Goal: Task Accomplishment & Management: Use online tool/utility

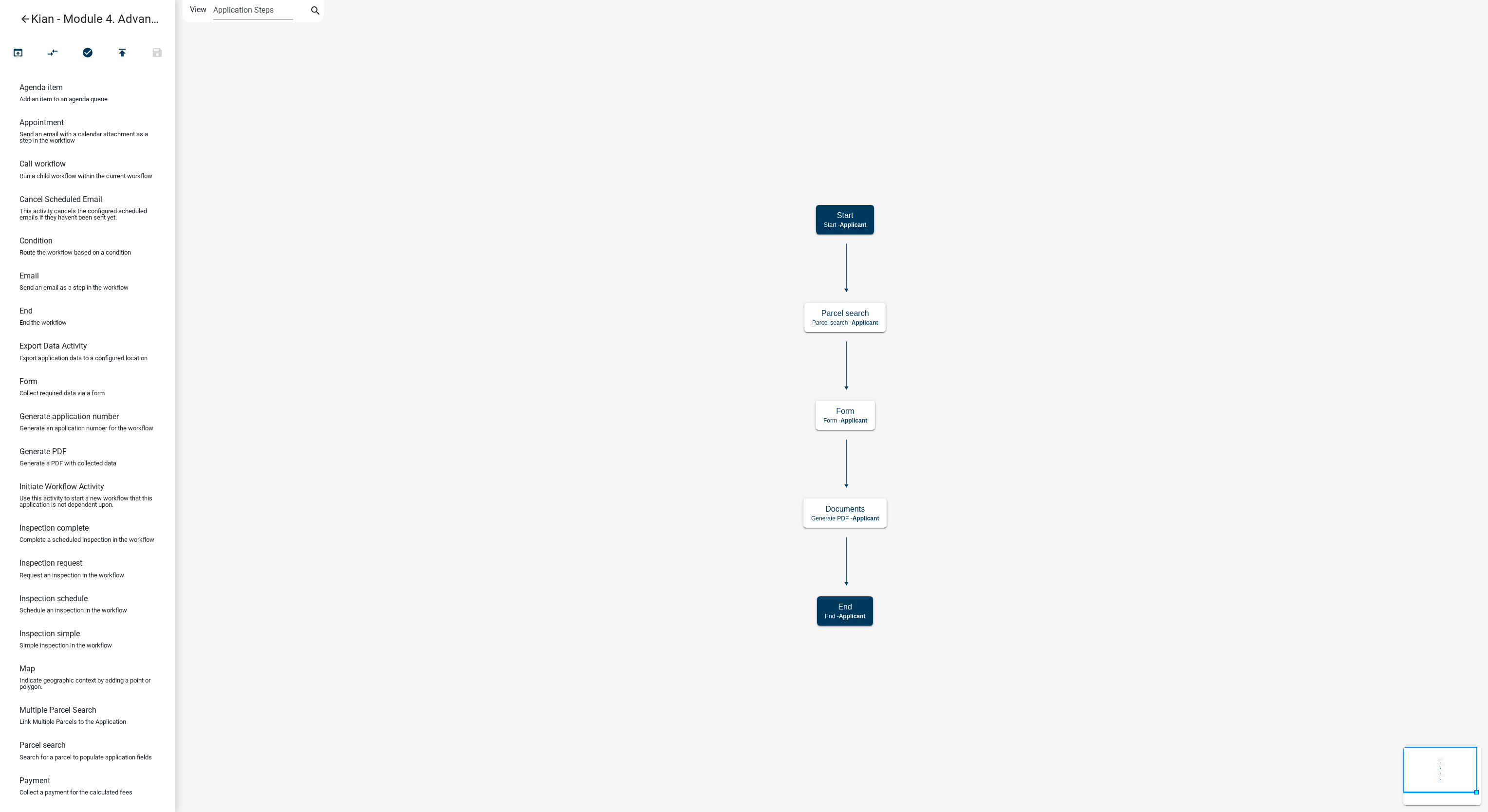
click at [29, 19] on icon "arrow_back" at bounding box center [25, 20] width 12 height 14
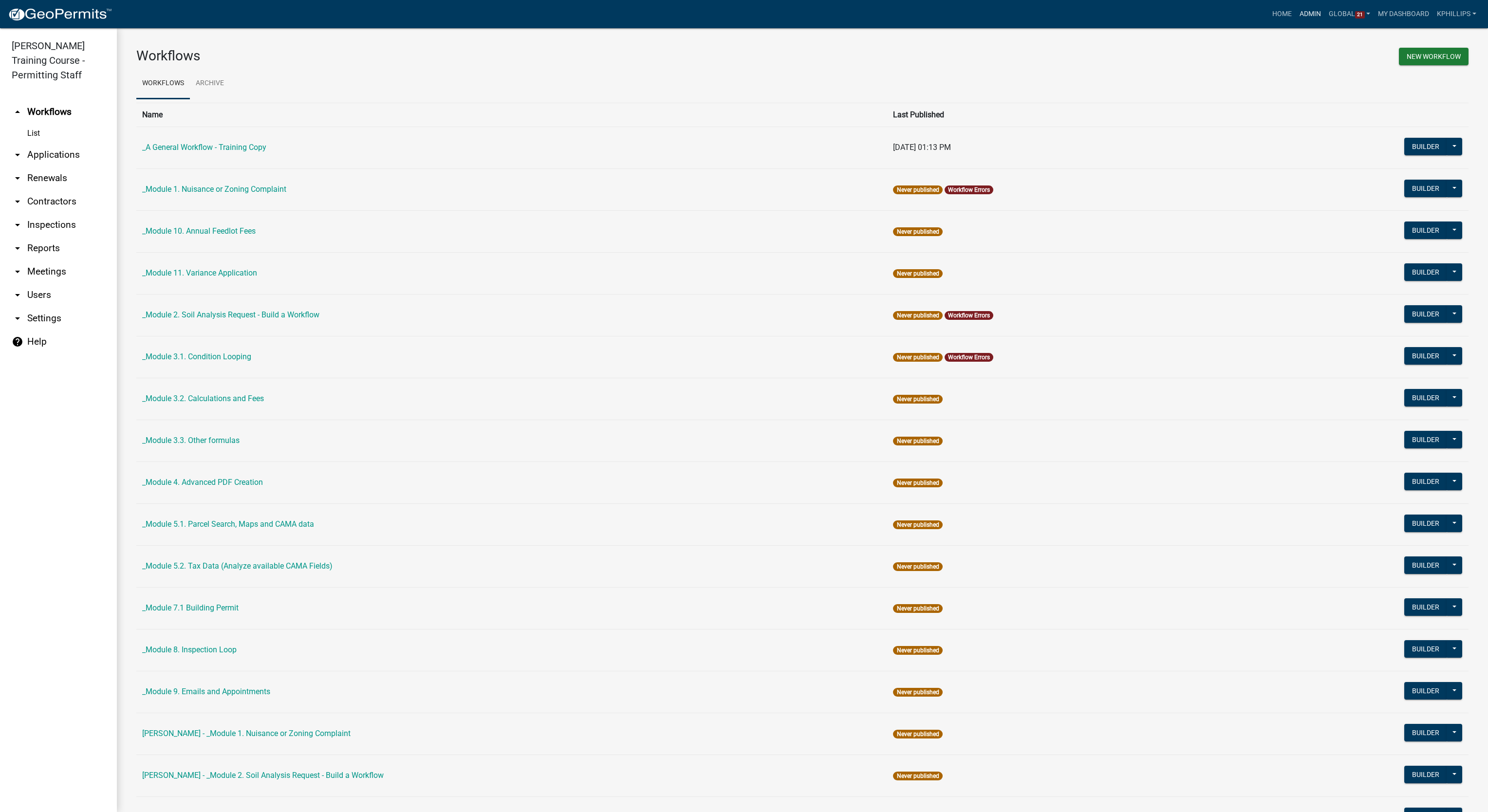
click at [1303, 14] on link "Admin" at bounding box center [1311, 14] width 29 height 19
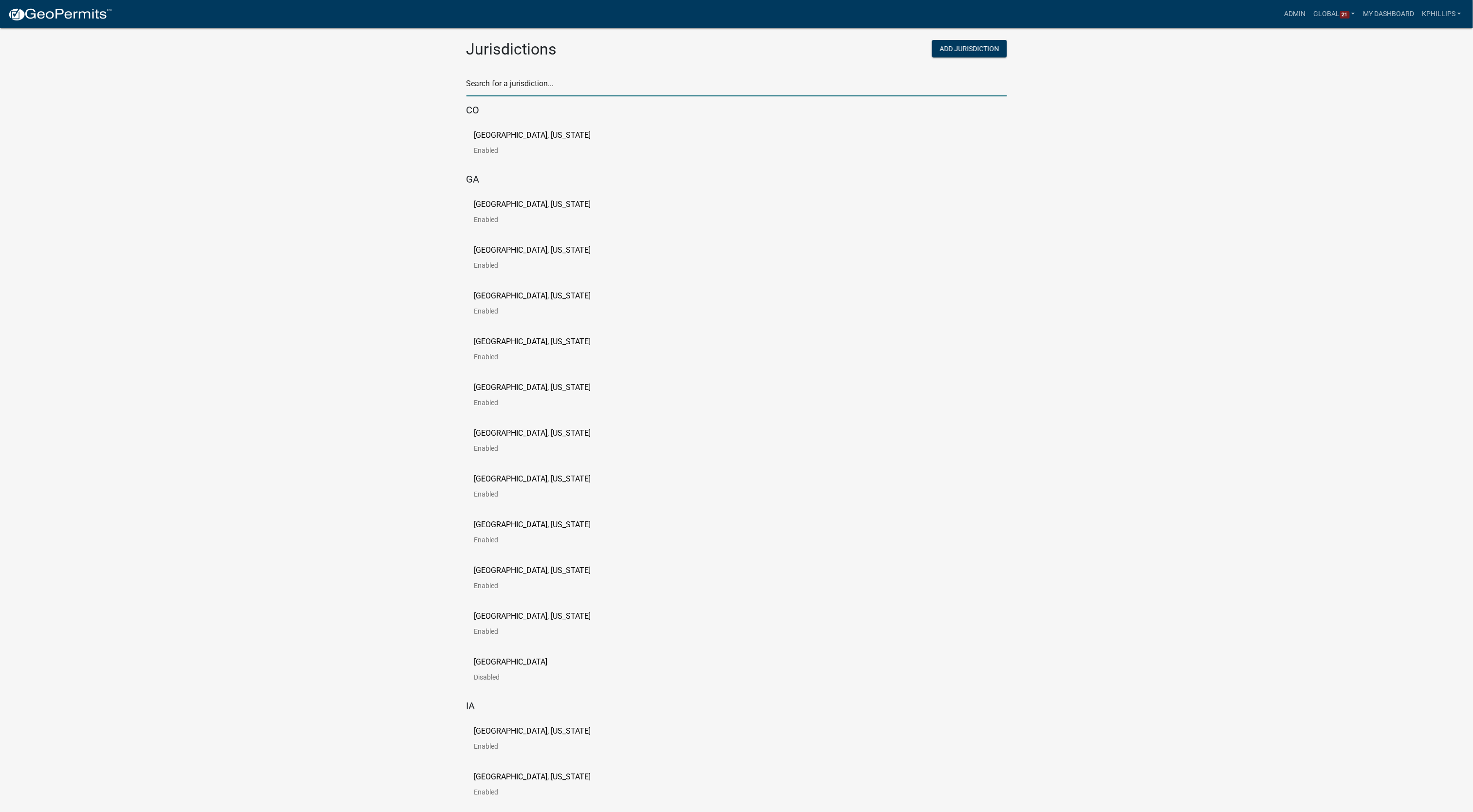
click at [612, 90] on input "text" at bounding box center [736, 86] width 540 height 20
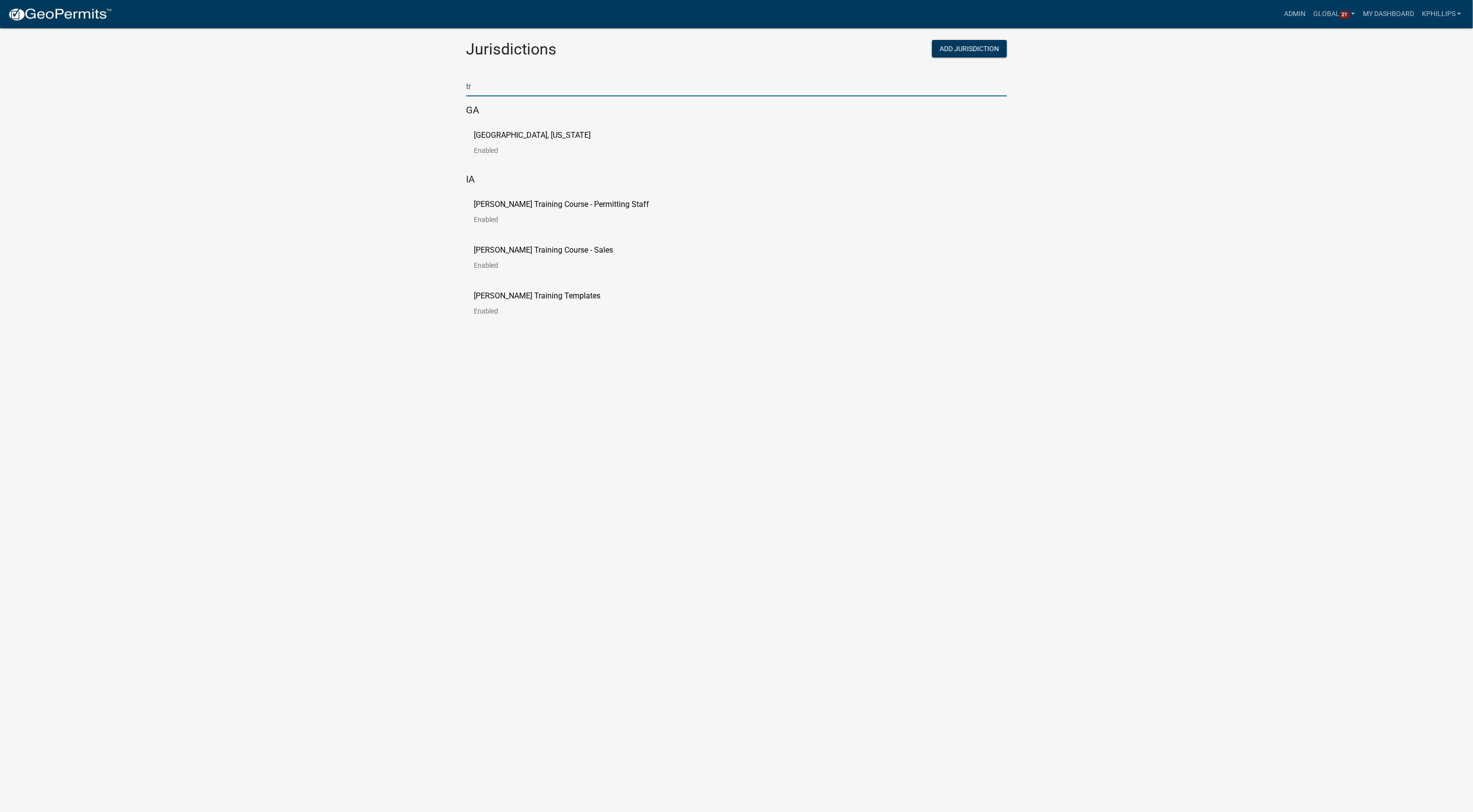
type input "t"
type input "[PERSON_NAME]"
click at [534, 134] on p "[GEOGRAPHIC_DATA], [US_STATE]" at bounding box center [533, 136] width 117 height 8
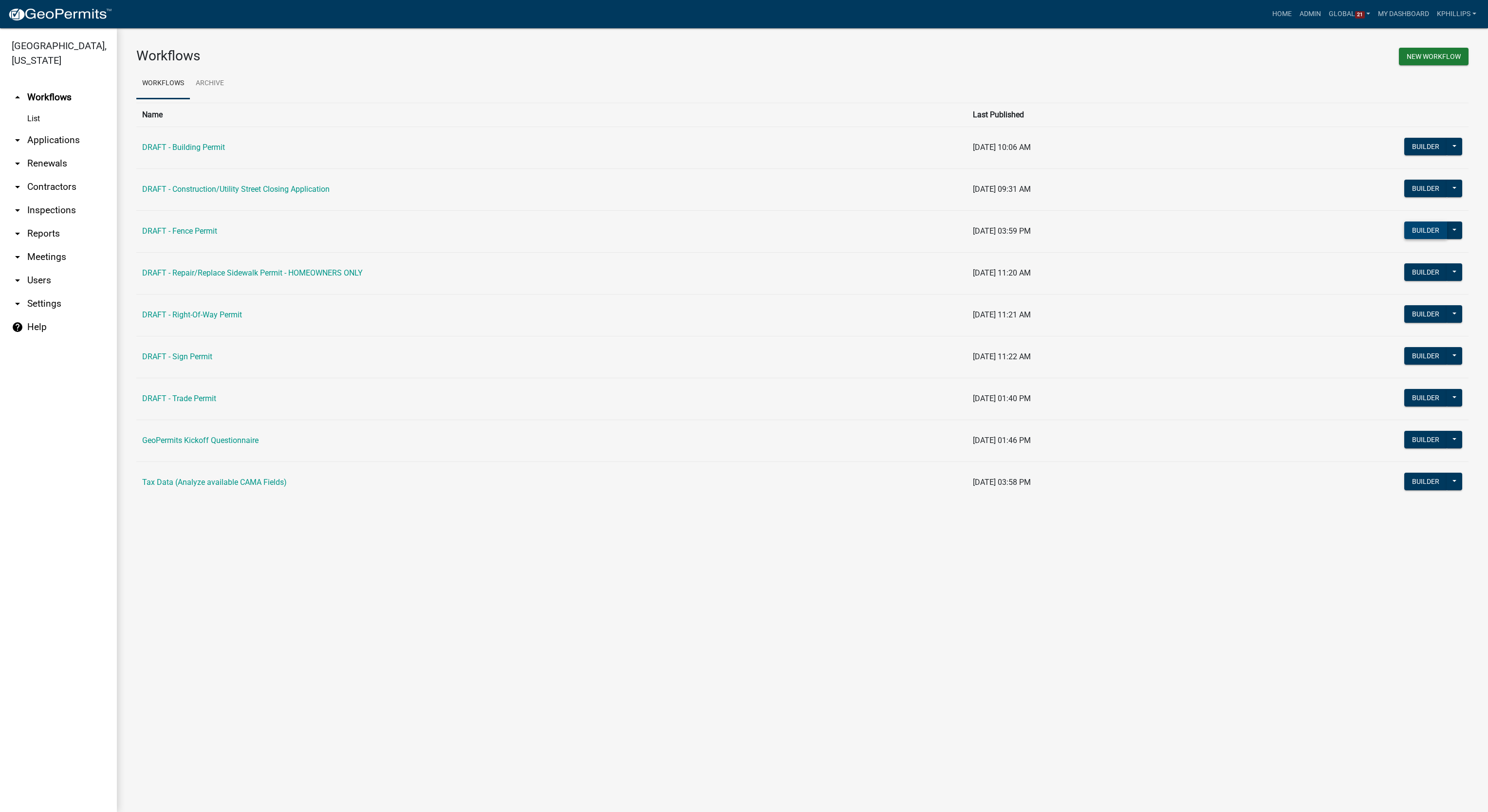
click at [1410, 236] on button "Builder" at bounding box center [1426, 230] width 43 height 17
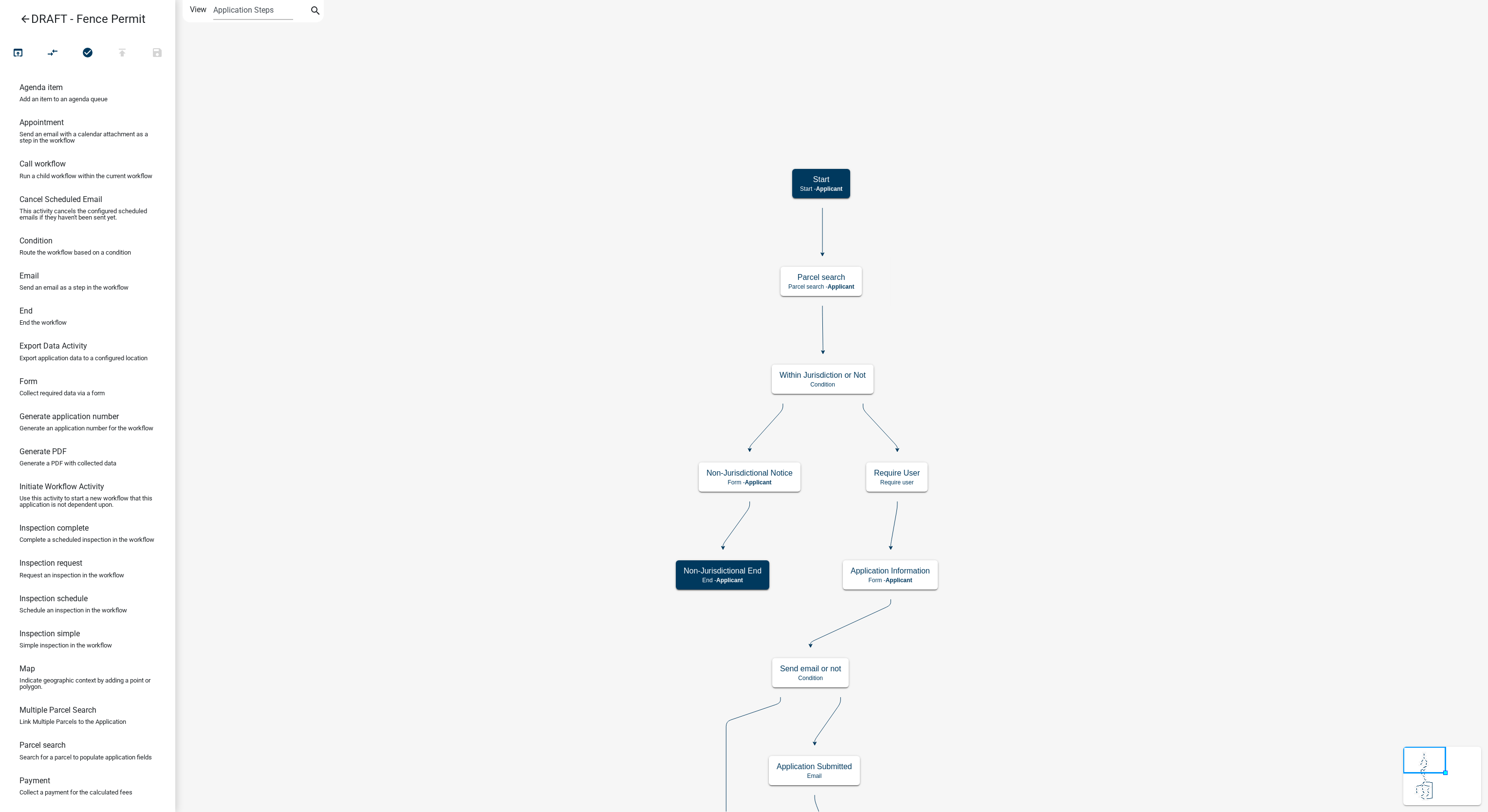
click at [27, 17] on icon "arrow_back" at bounding box center [25, 20] width 12 height 14
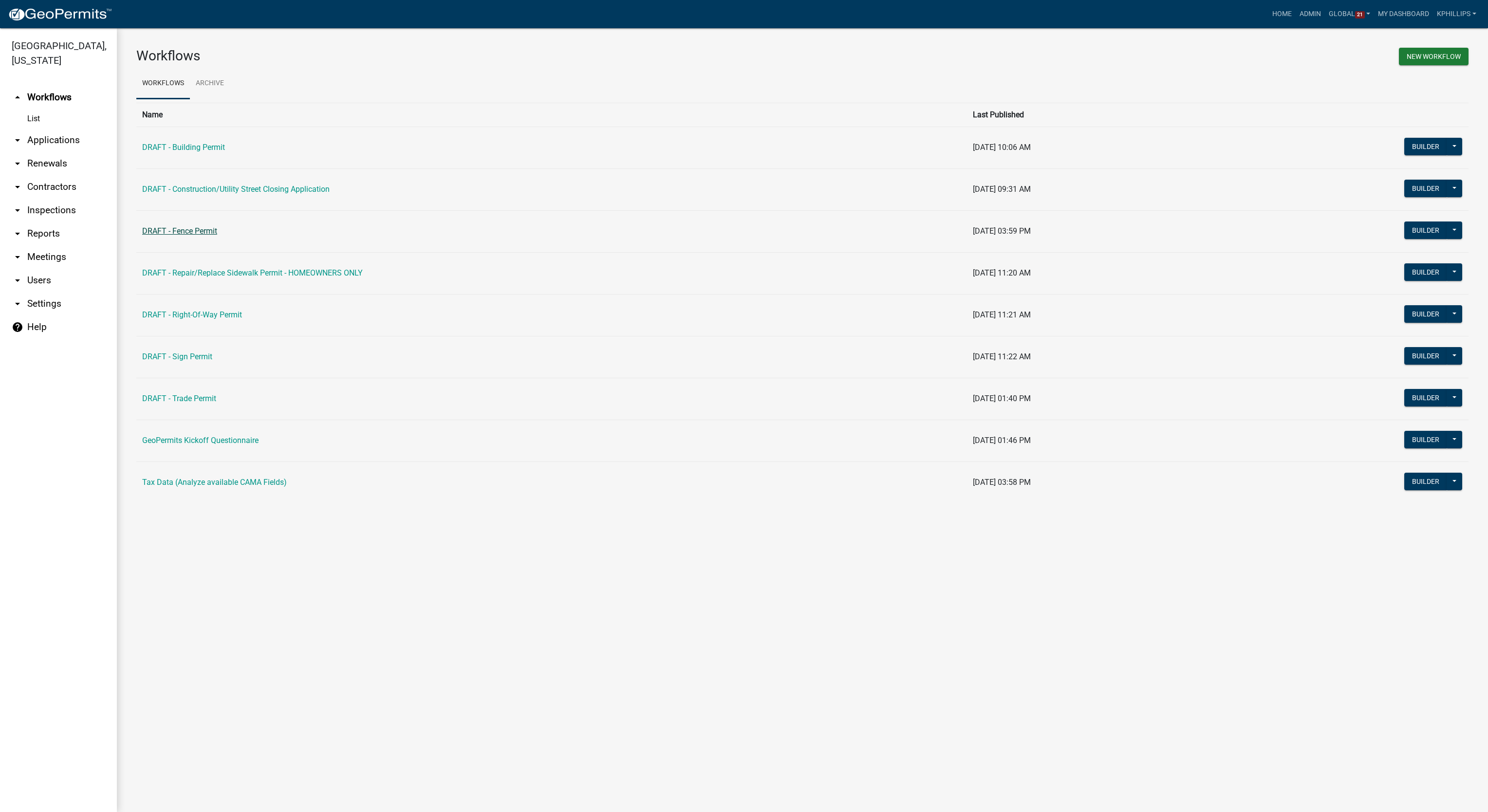
click at [195, 228] on link "DRAFT - Fence Permit" at bounding box center [179, 231] width 75 height 9
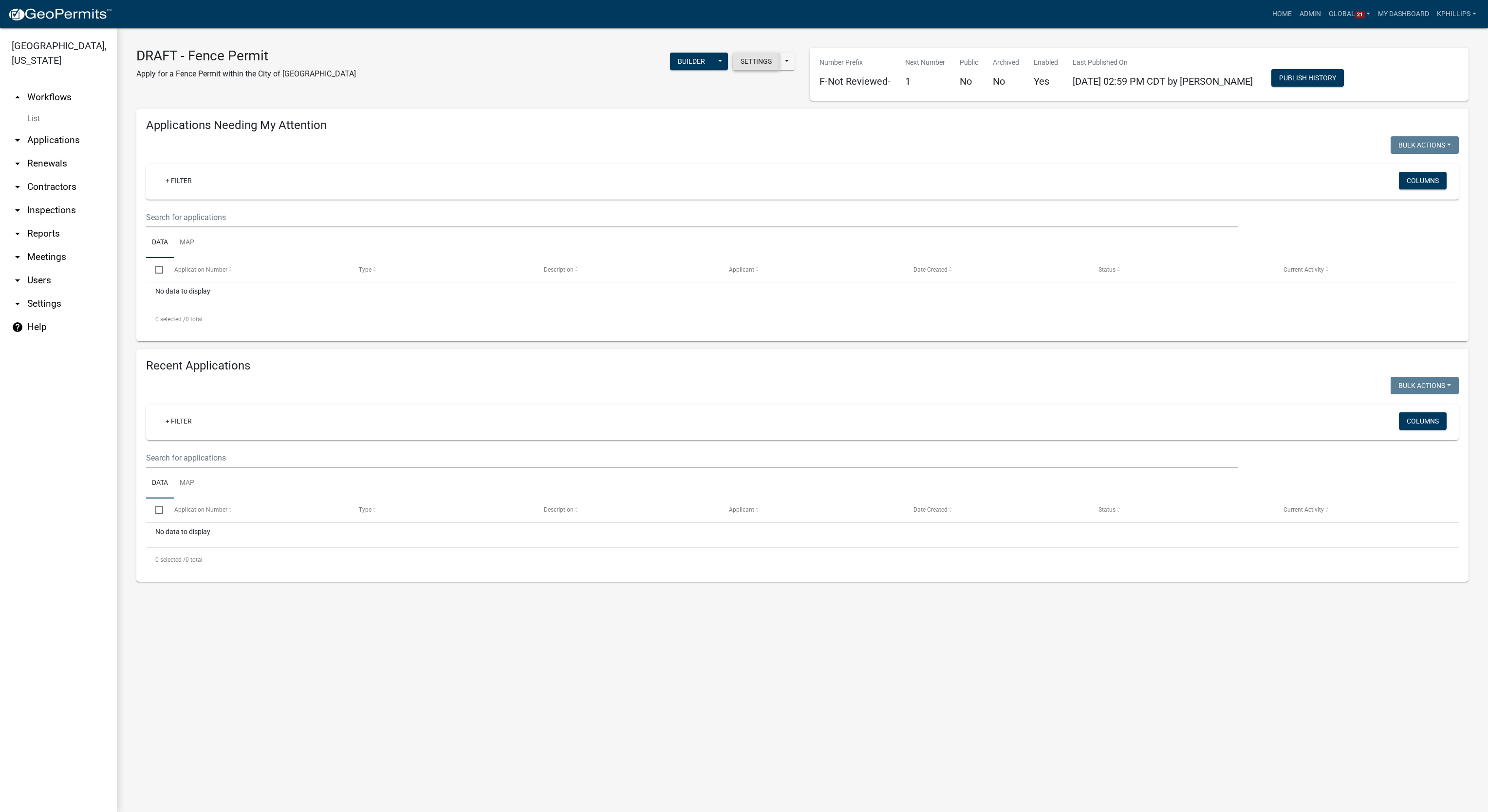
click at [750, 62] on button "Settings" at bounding box center [756, 61] width 47 height 17
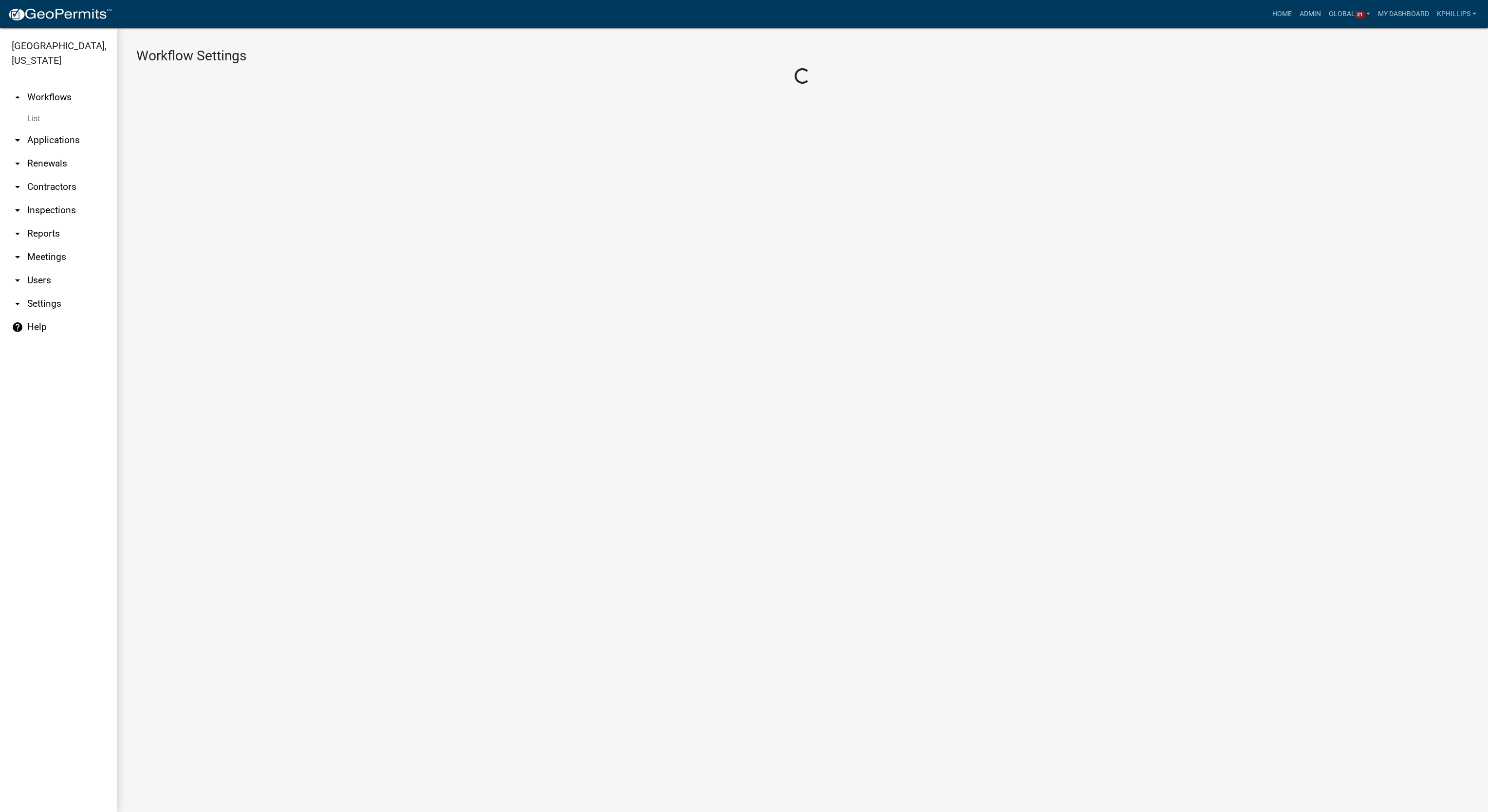
select select "1"
select select "2fdccdfa-7728-4211-88ce-e4301666c427"
select select "5355c76e-d333-4ae7-ad4c-4a073e072dbd"
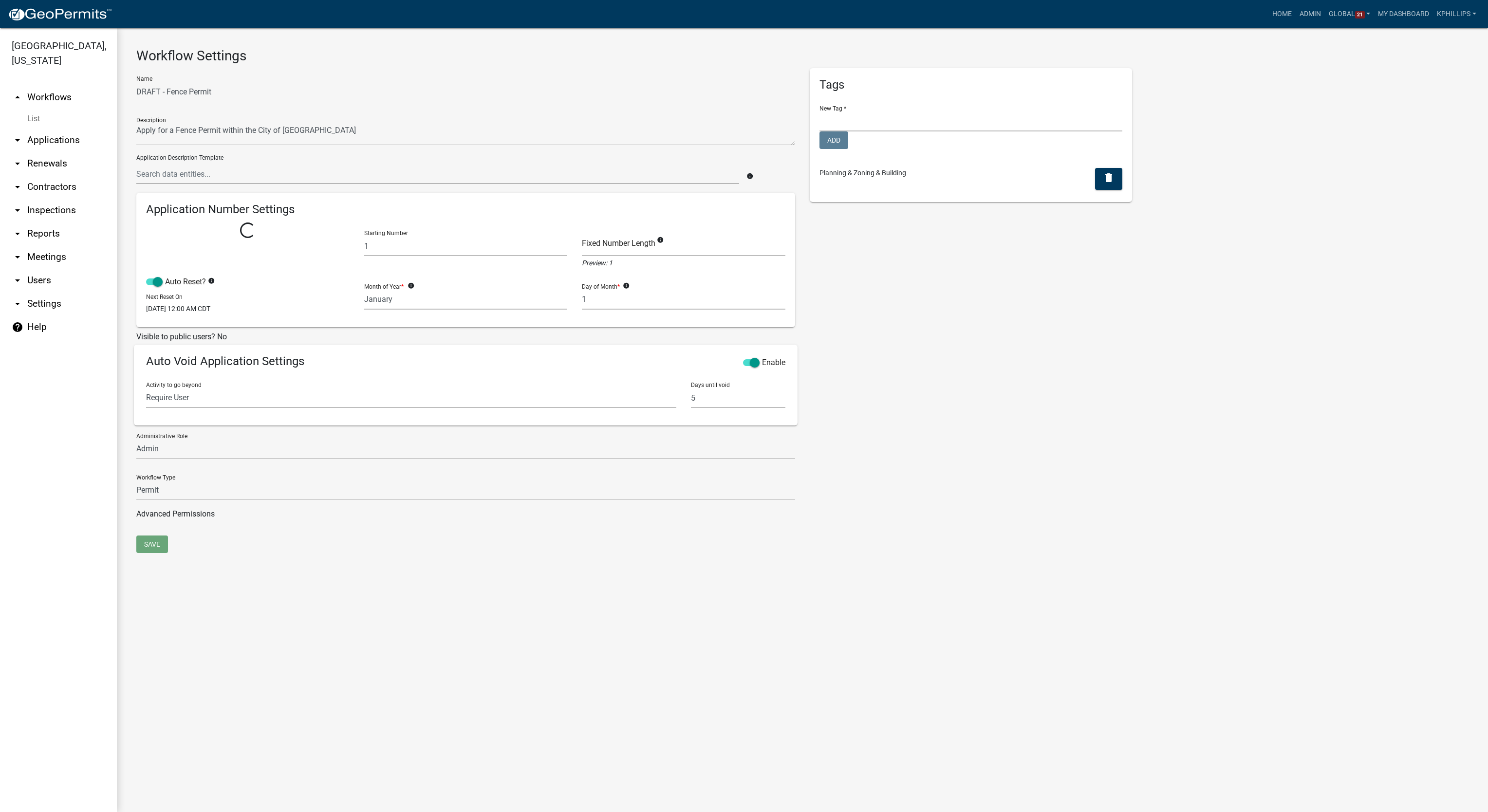
select select
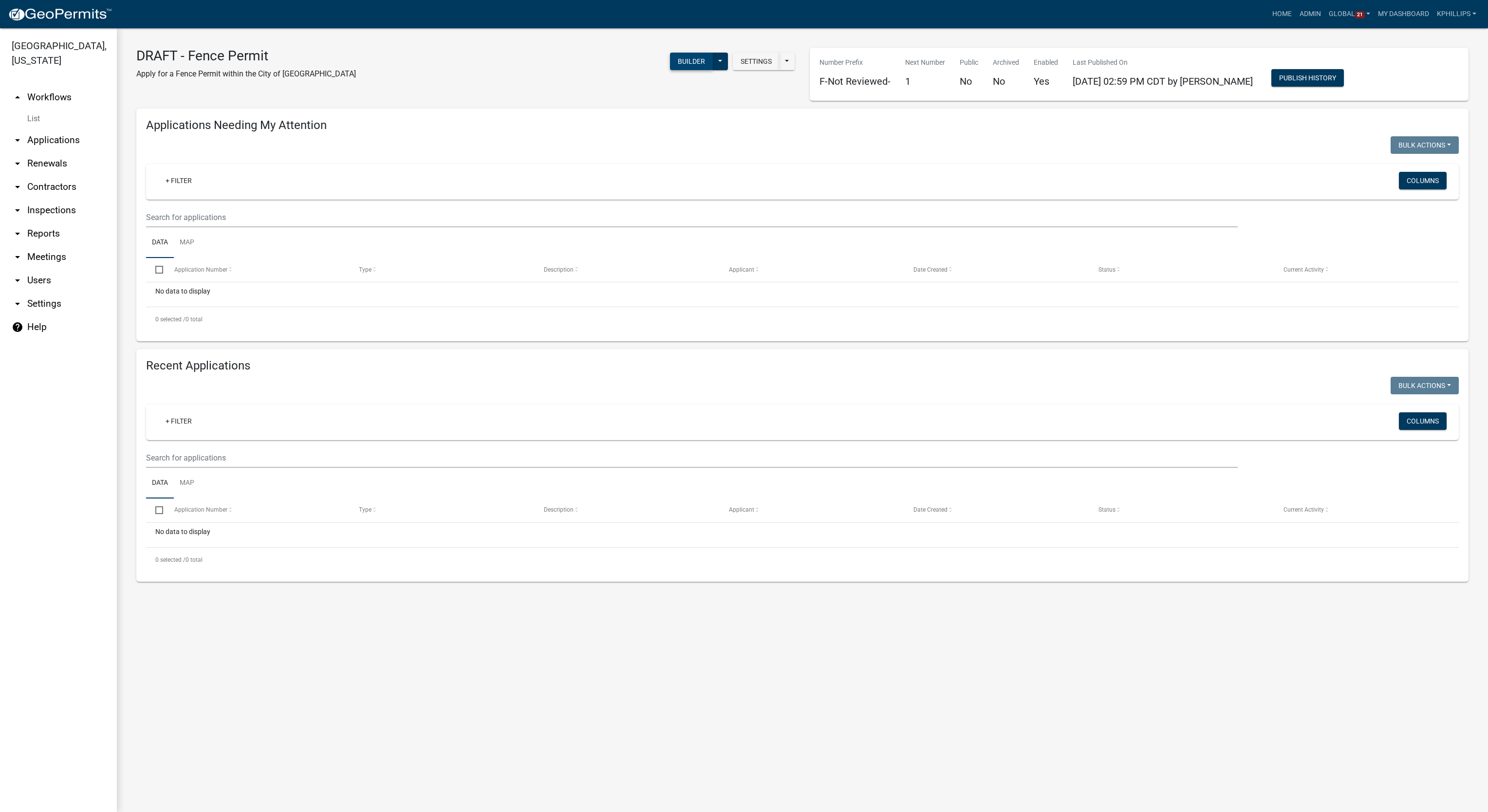
click at [689, 66] on button "Builder" at bounding box center [691, 61] width 43 height 17
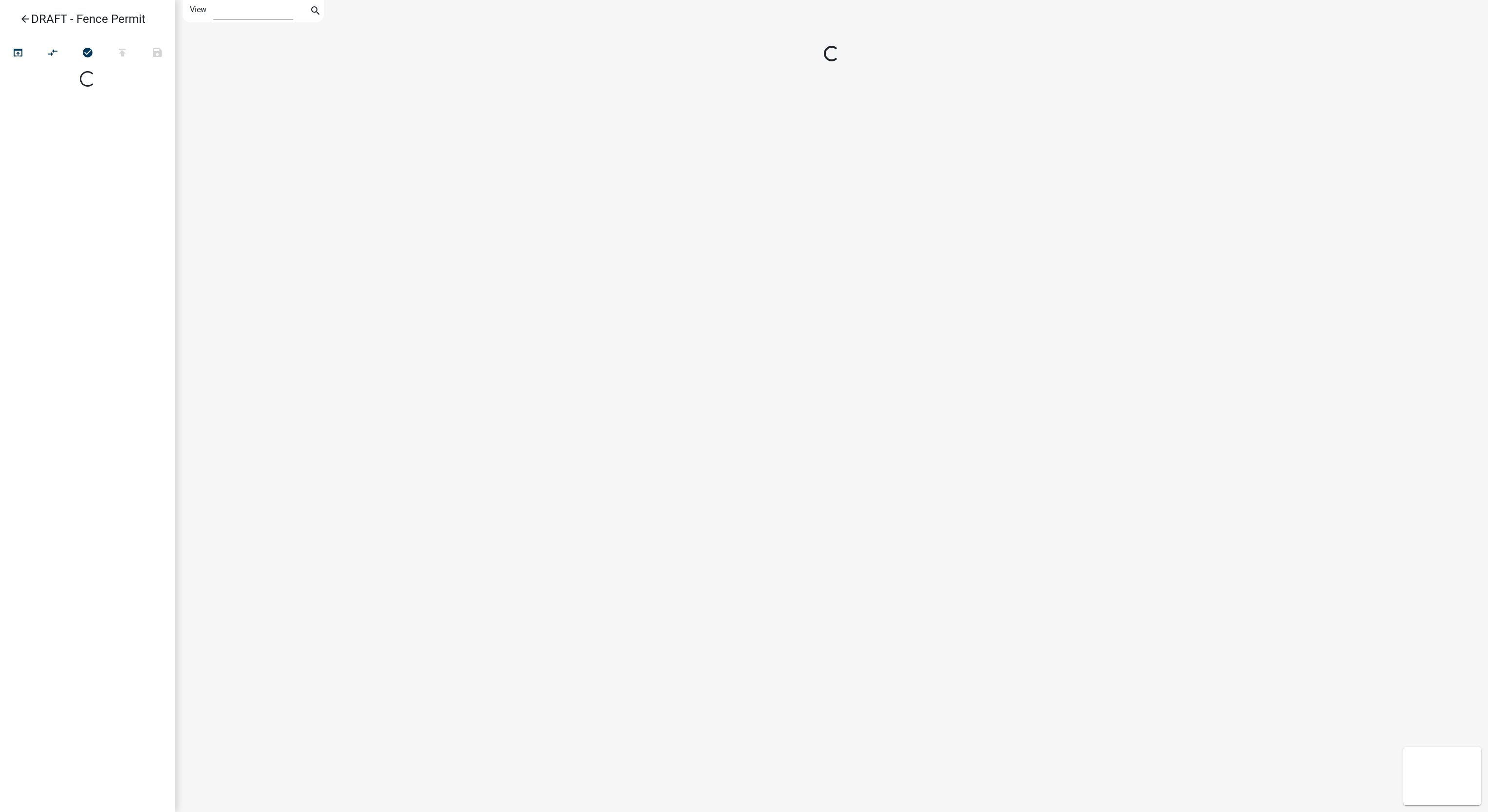
select select "1"
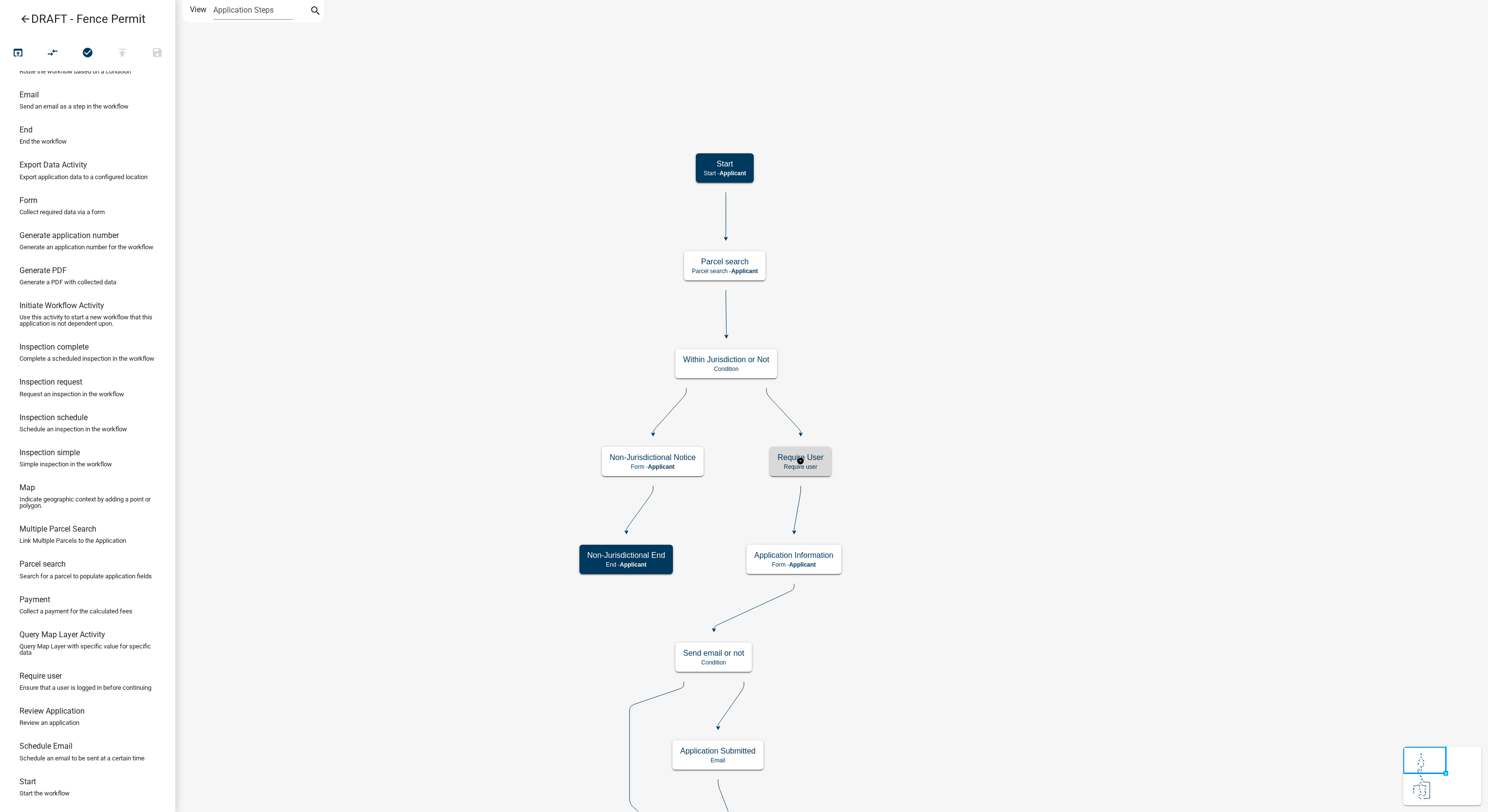
click at [819, 463] on p "Require user" at bounding box center [800, 466] width 46 height 7
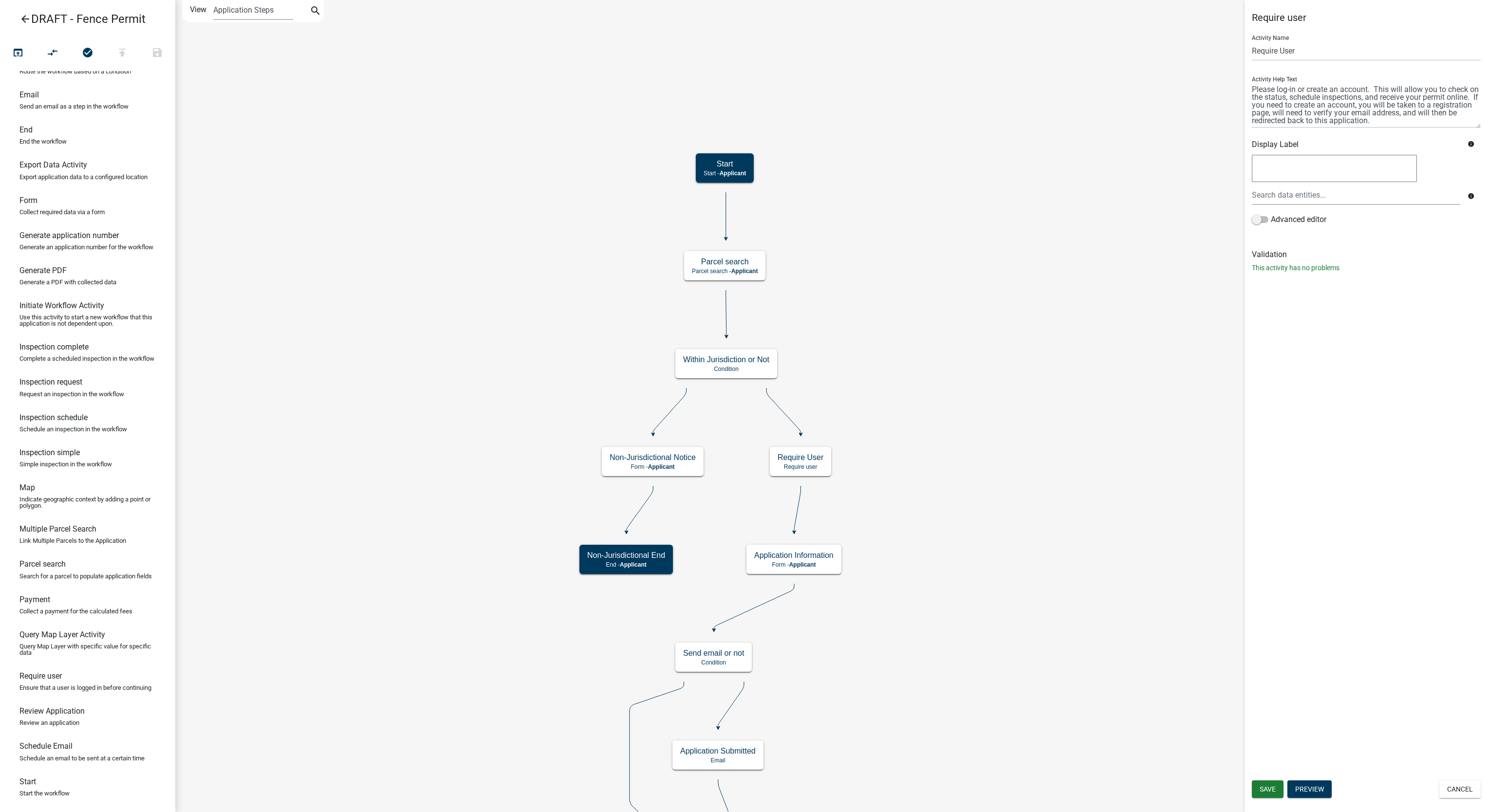
click at [1457, 391] on div "Require user Activity Name Require User Activity Help Text Display Label info i…" at bounding box center [1366, 406] width 243 height 812
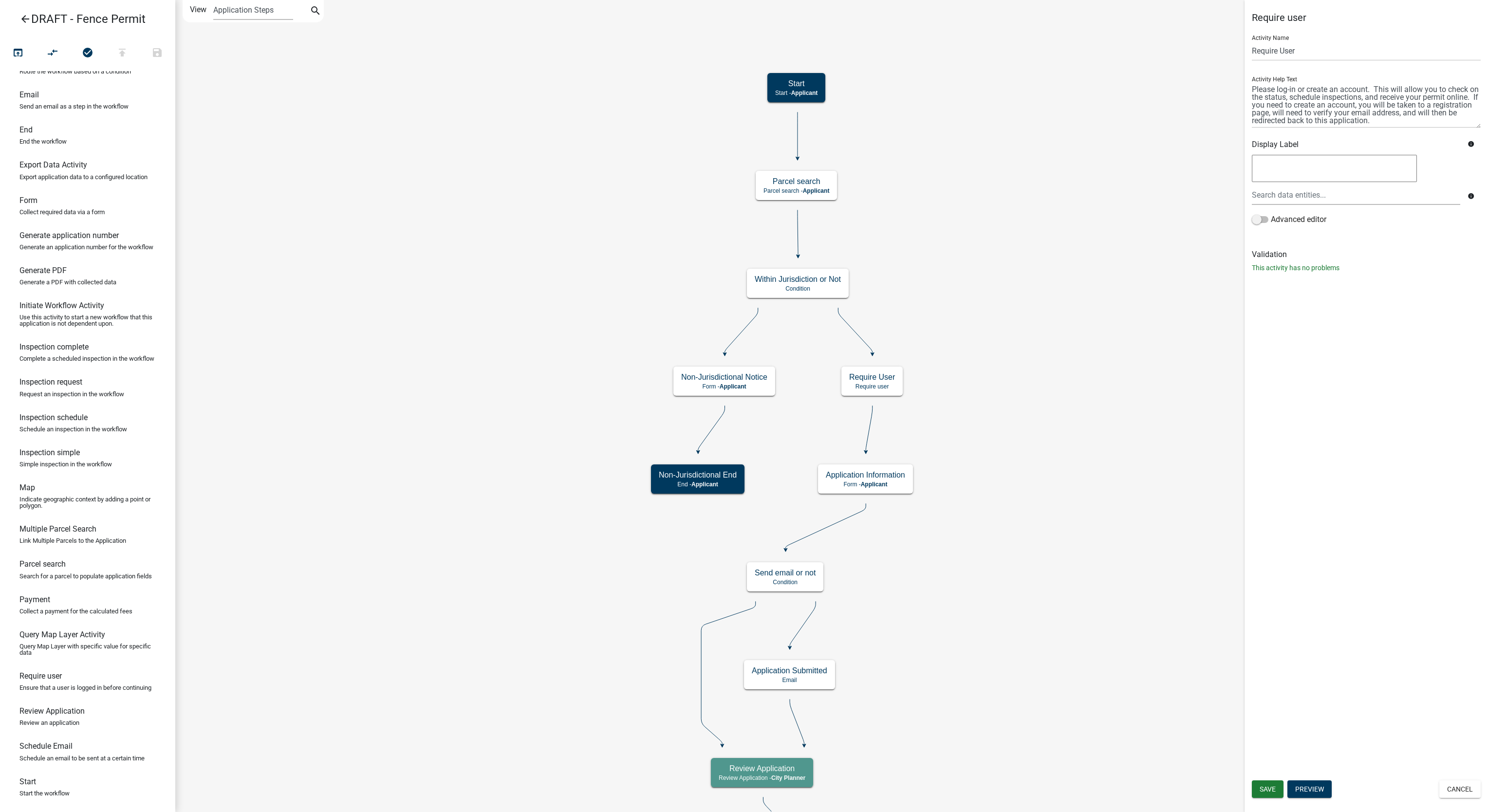
click at [1069, 320] on icon "Start Start - Applicant Application Information Form - Applicant Parcel search …" at bounding box center [831, 790] width 1312 height 1579
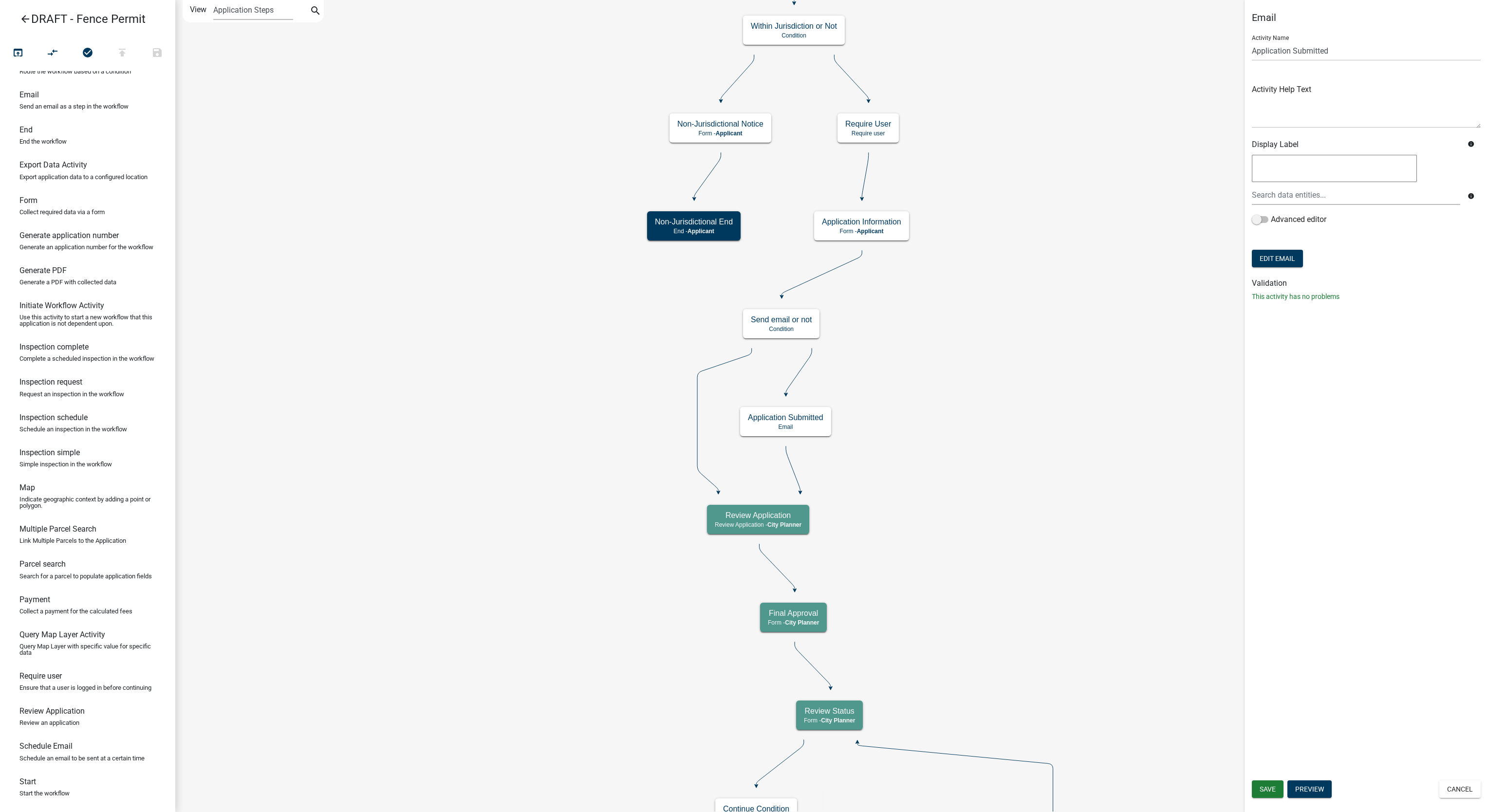
click at [1104, 586] on icon "Start Start - Applicant Application Information Form - Applicant Parcel search …" at bounding box center [831, 664] width 1312 height 1326
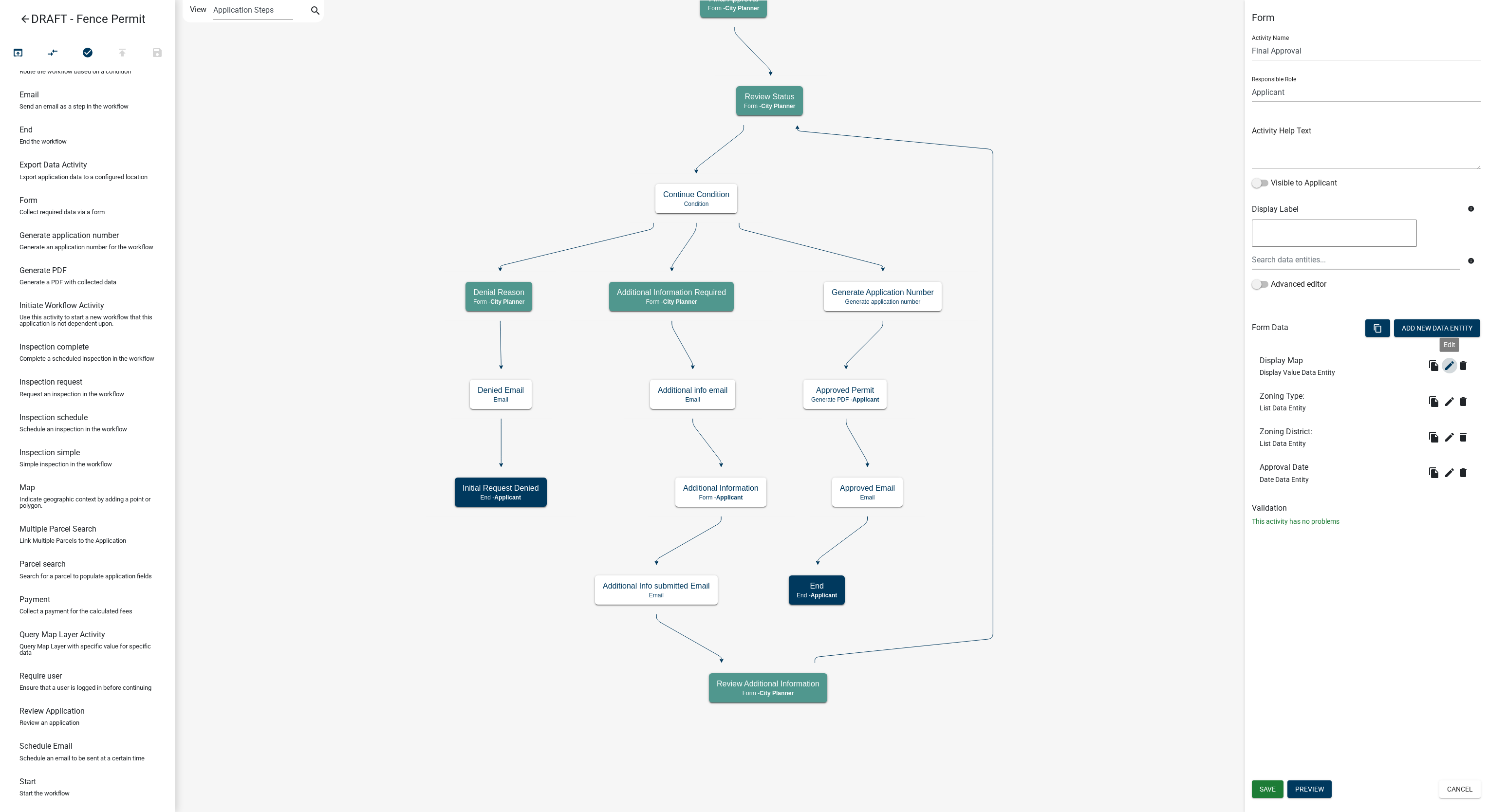
click at [1451, 369] on icon "edit" at bounding box center [1449, 365] width 12 height 12
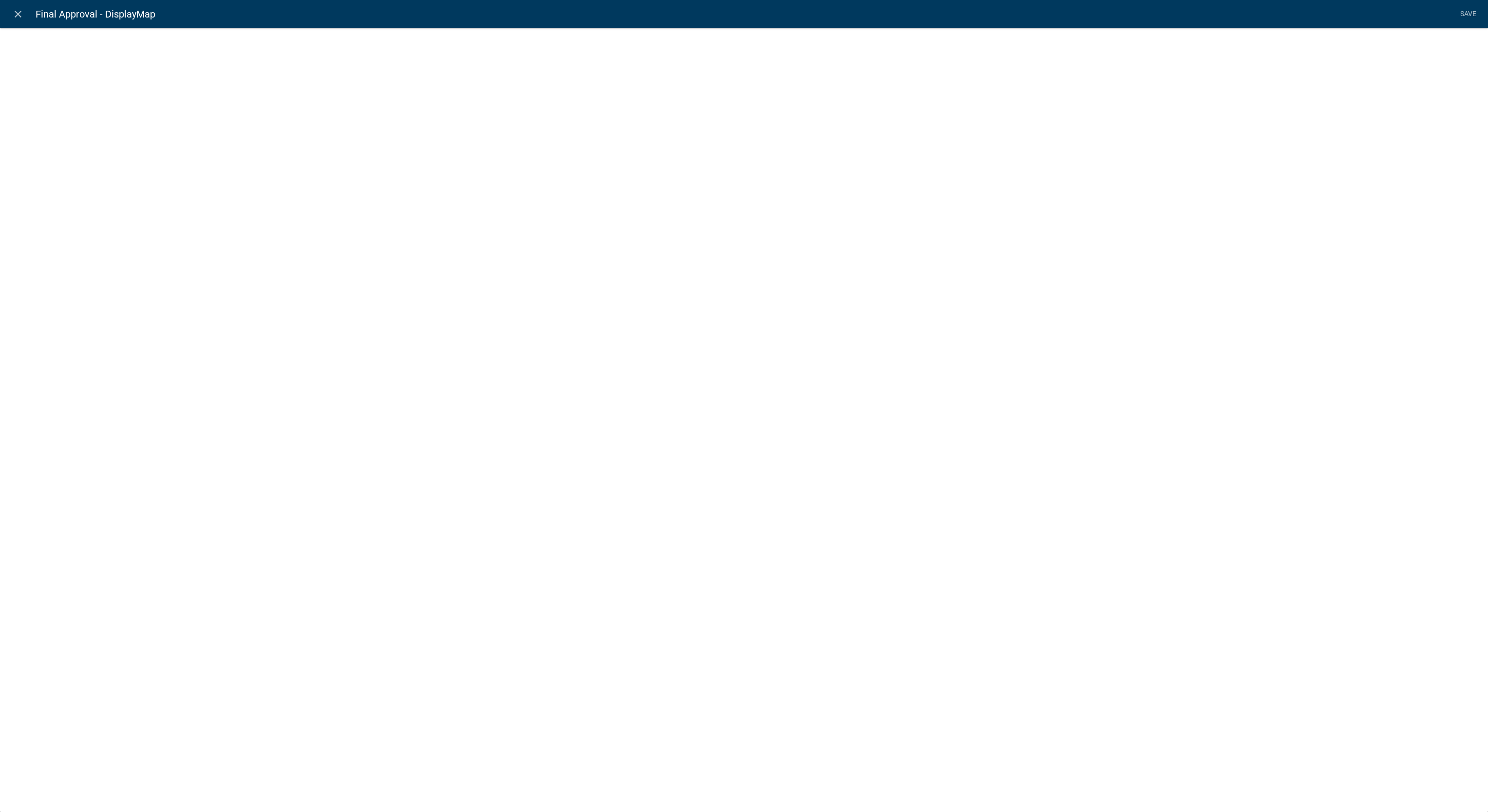
select select "display-entity-value"
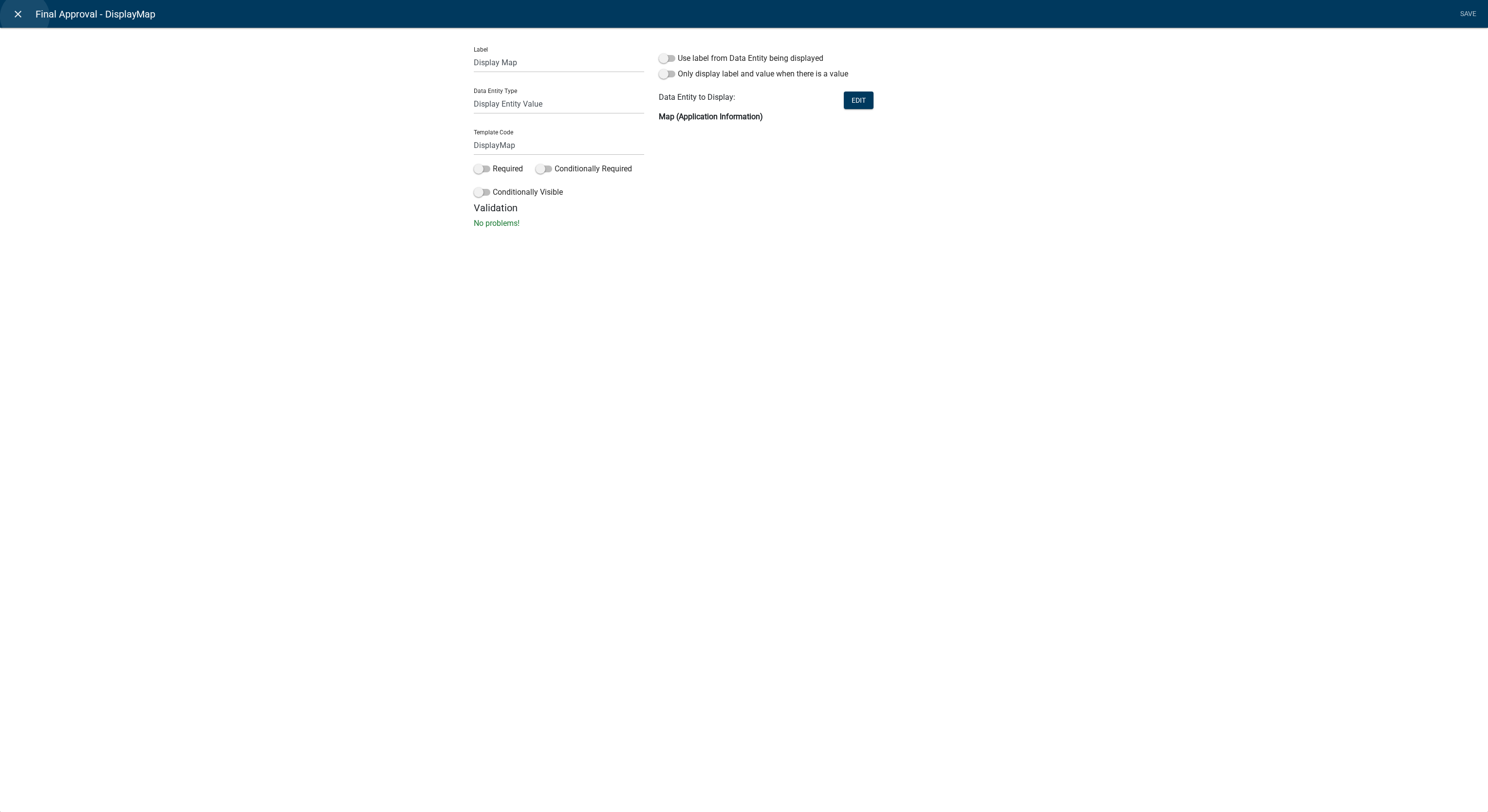
click at [25, 17] on link "close" at bounding box center [18, 14] width 20 height 20
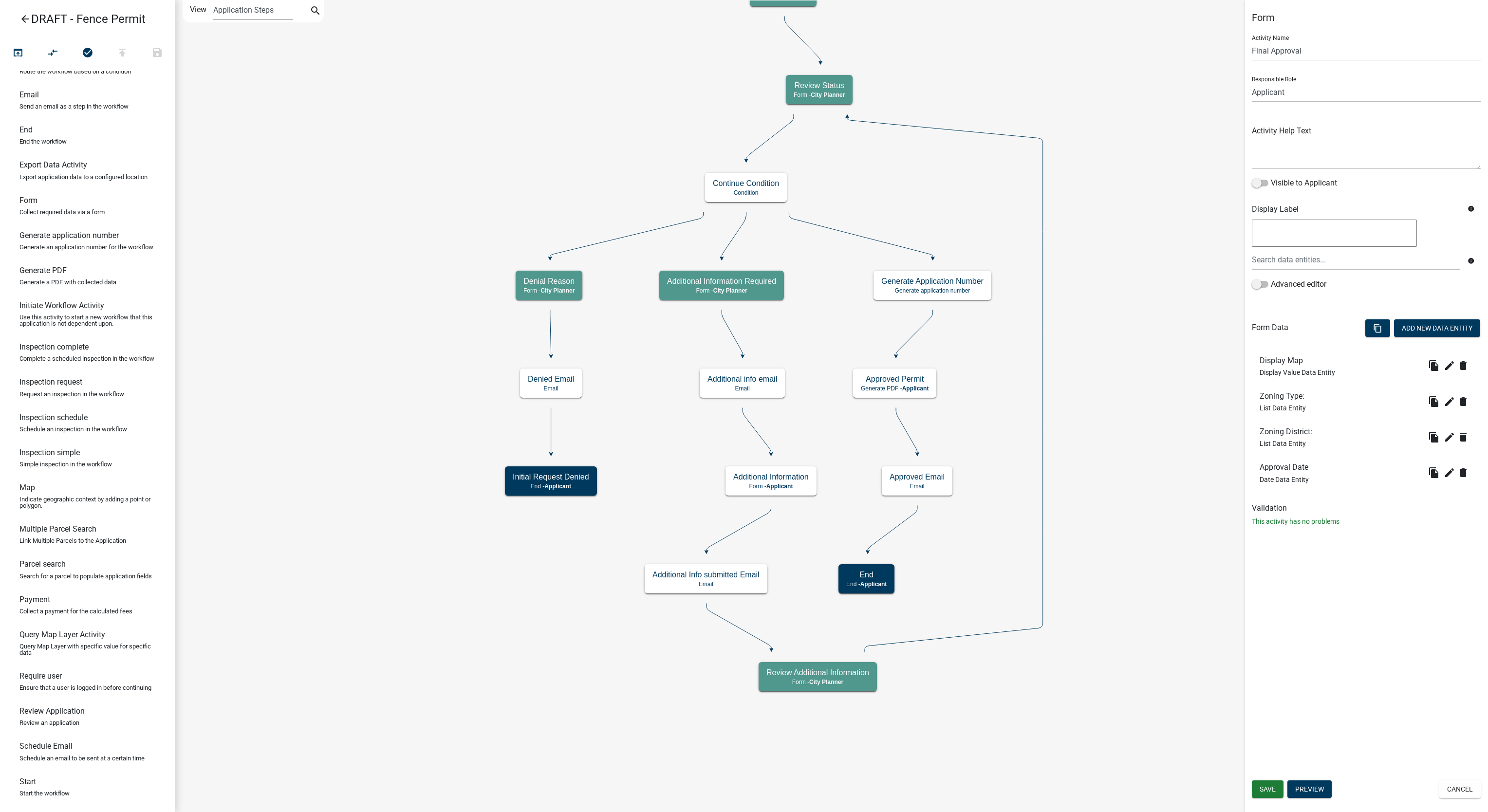
click at [1119, 181] on icon "Start Start - Applicant Application Information Form - Applicant Parcel search …" at bounding box center [831, 406] width 1312 height 811
click at [318, 13] on icon "search" at bounding box center [316, 11] width 12 height 14
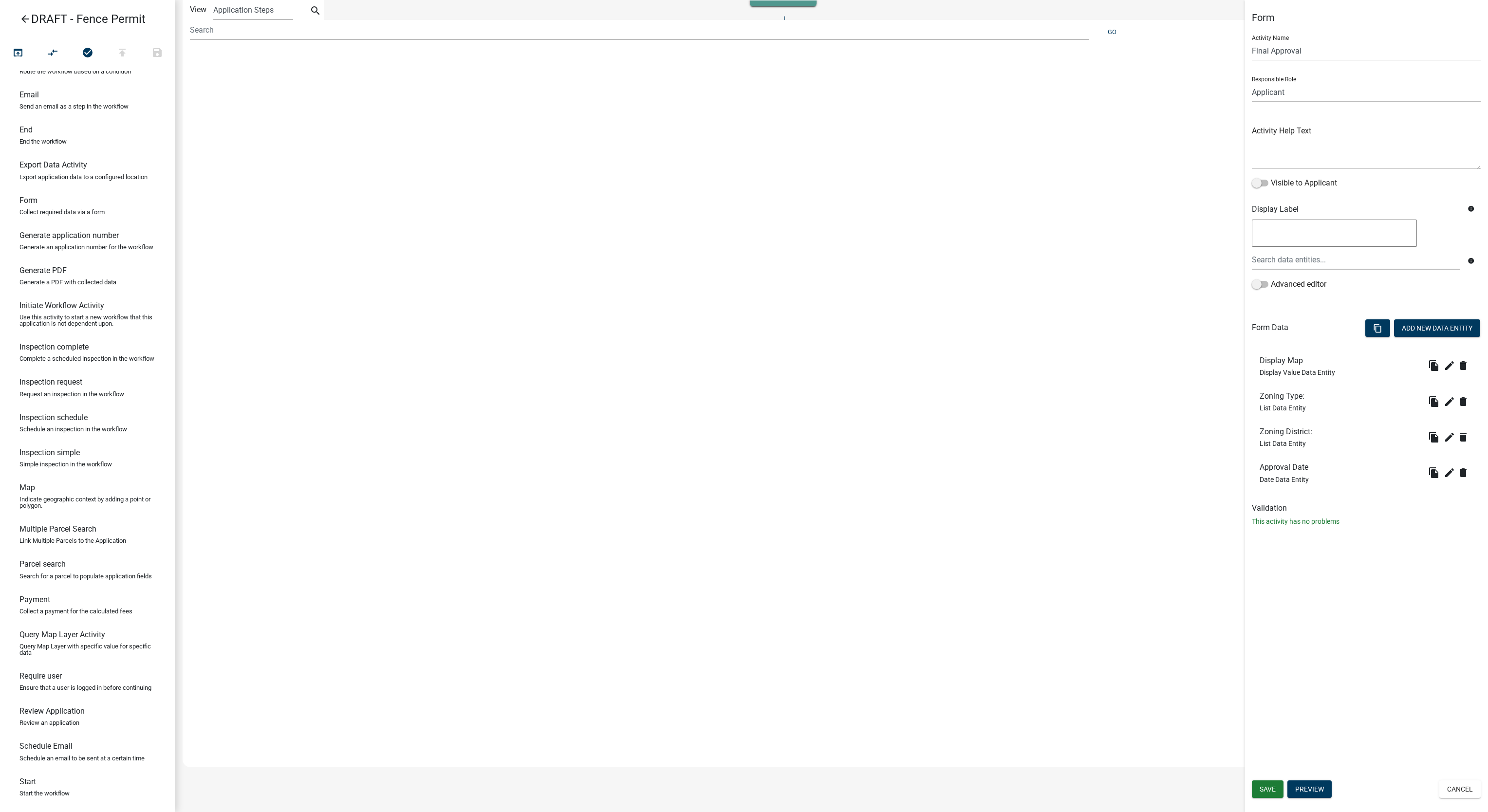
click at [316, 34] on div "Search" at bounding box center [315, 33] width 29 height 14
click at [333, 43] on div at bounding box center [639, 34] width 914 height 29
click at [344, 36] on input at bounding box center [639, 30] width 899 height 20
type input "approval"
click at [1115, 31] on button "Go" at bounding box center [1112, 32] width 17 height 16
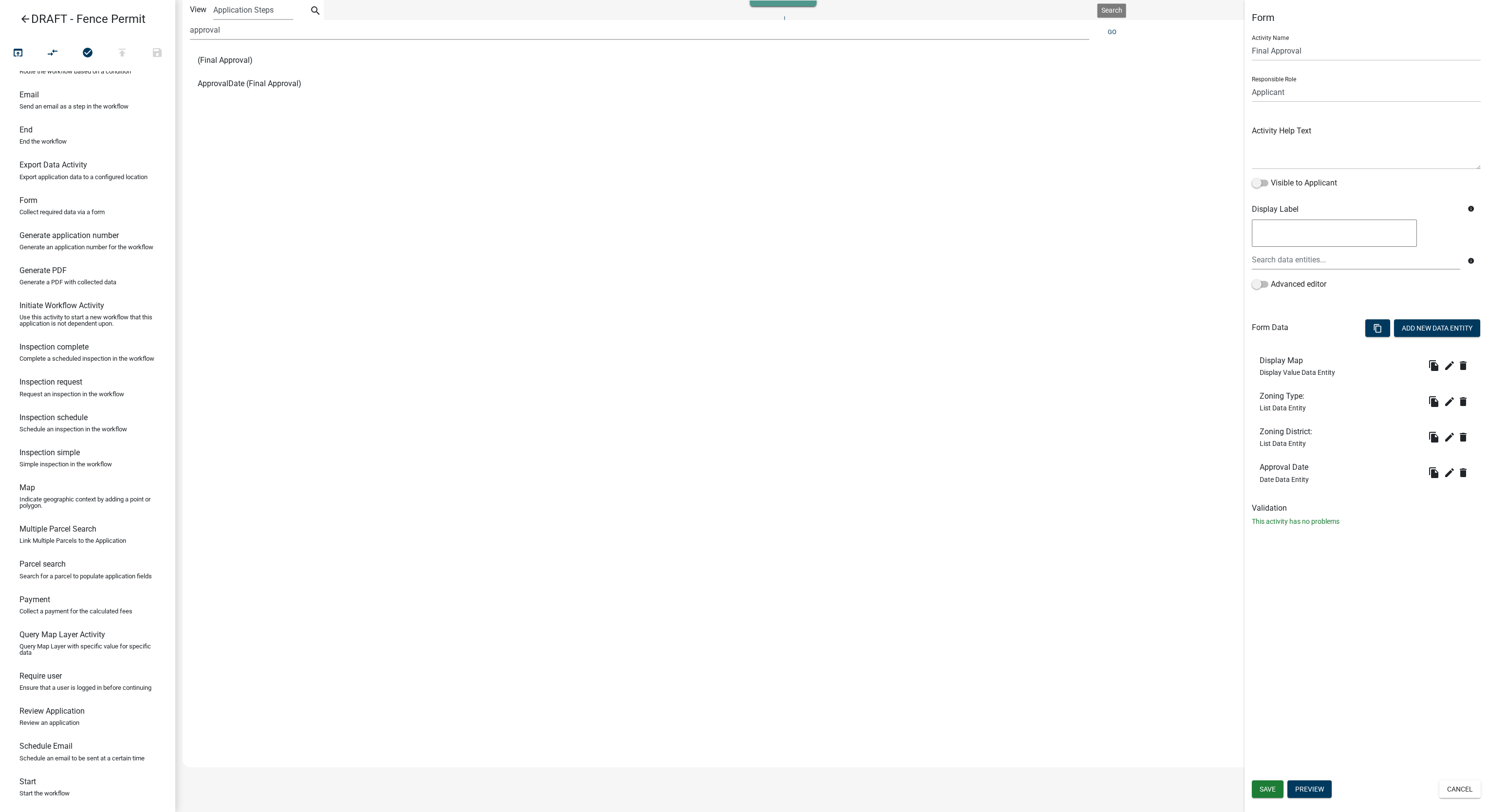
click at [308, 61] on li "(Final Approval)" at bounding box center [709, 60] width 1039 height 23
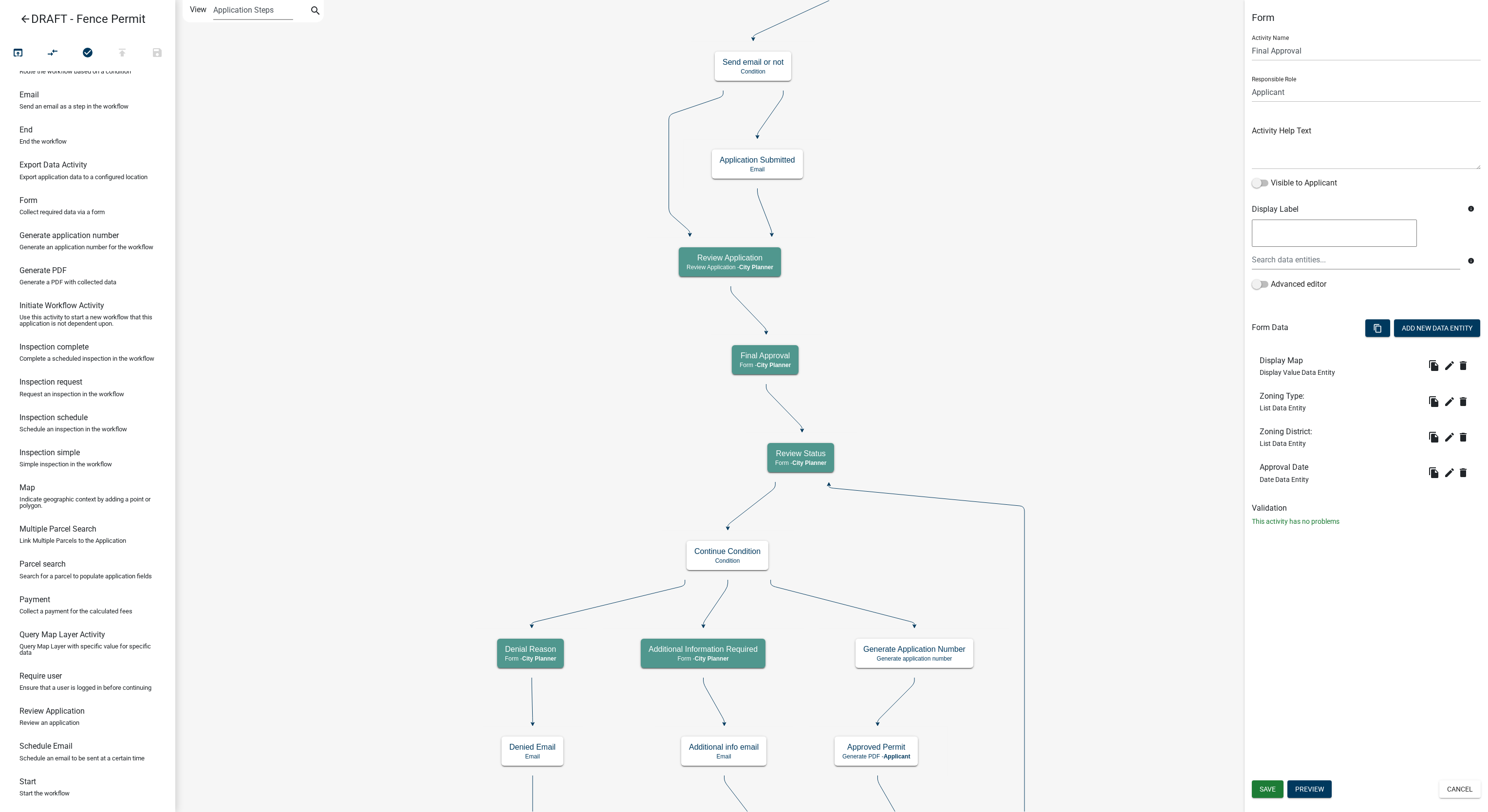
click at [280, 10] on select "Application Steps Post Application Steps" at bounding box center [253, 10] width 79 height 20
click at [318, 17] on icon "search" at bounding box center [316, 11] width 12 height 14
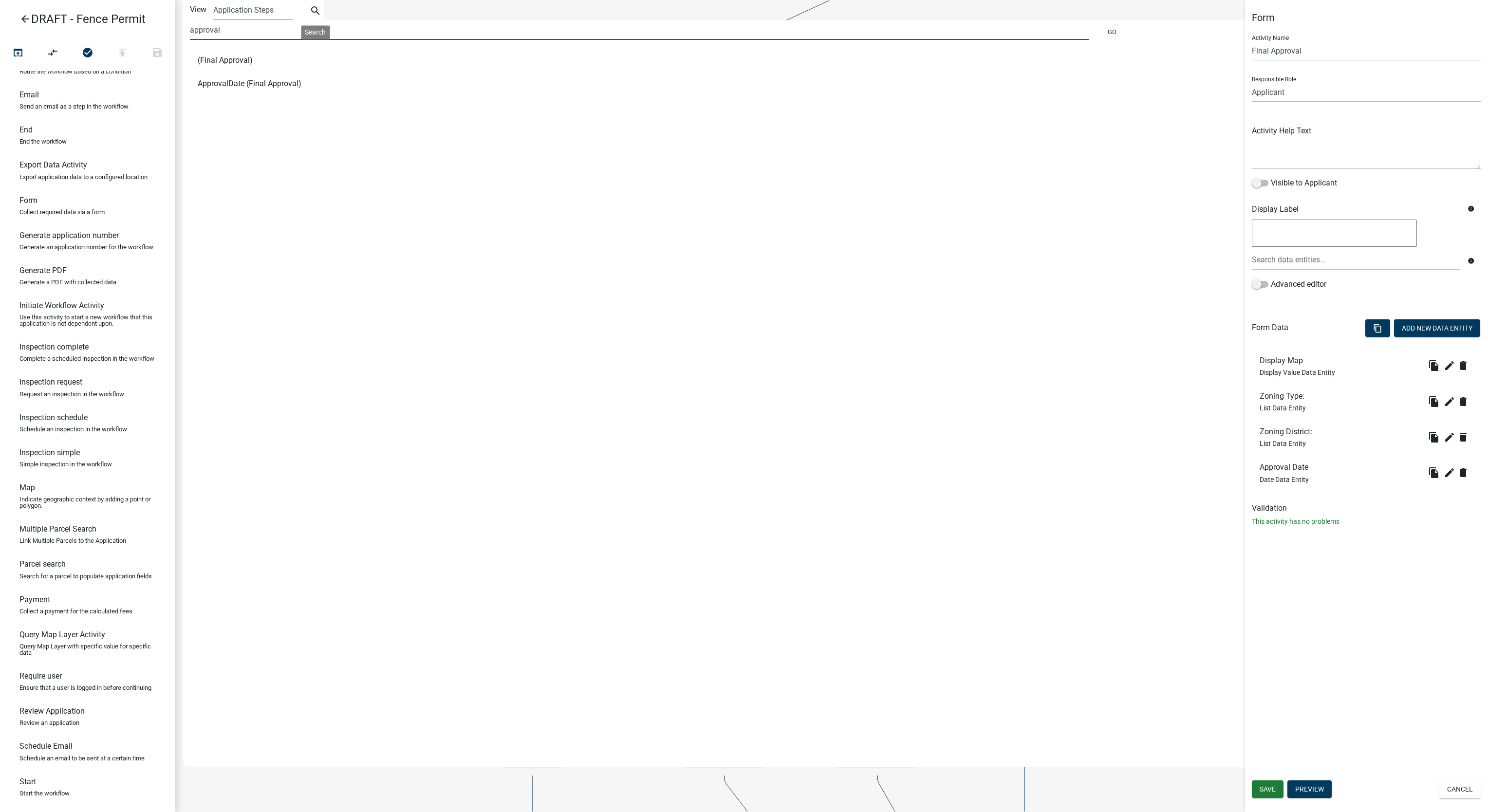
click at [292, 33] on input "approval" at bounding box center [639, 30] width 899 height 20
type input "end"
click at [1105, 31] on button "Go" at bounding box center [1112, 32] width 17 height 16
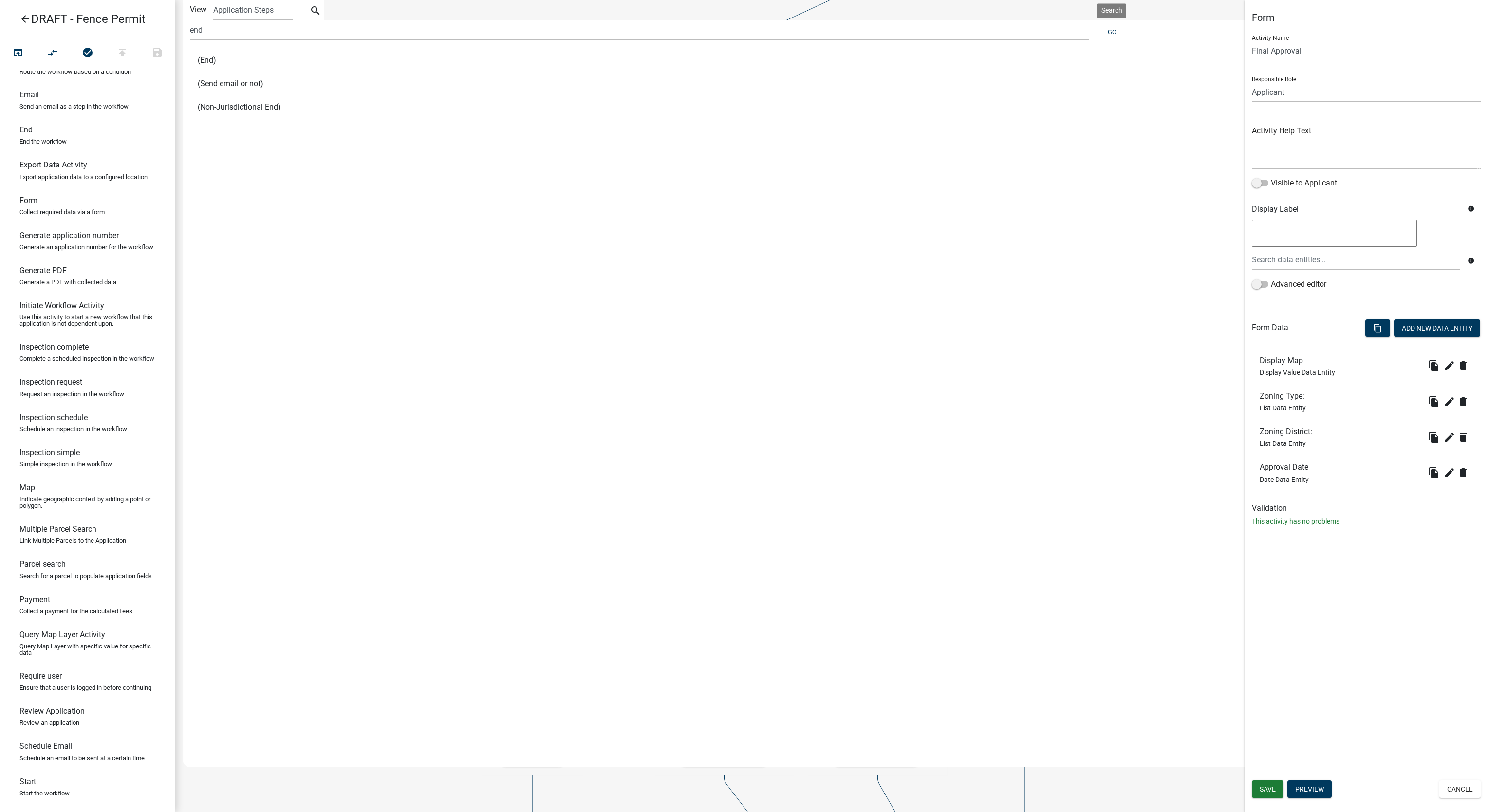
click at [214, 68] on li "(End)" at bounding box center [709, 60] width 1039 height 23
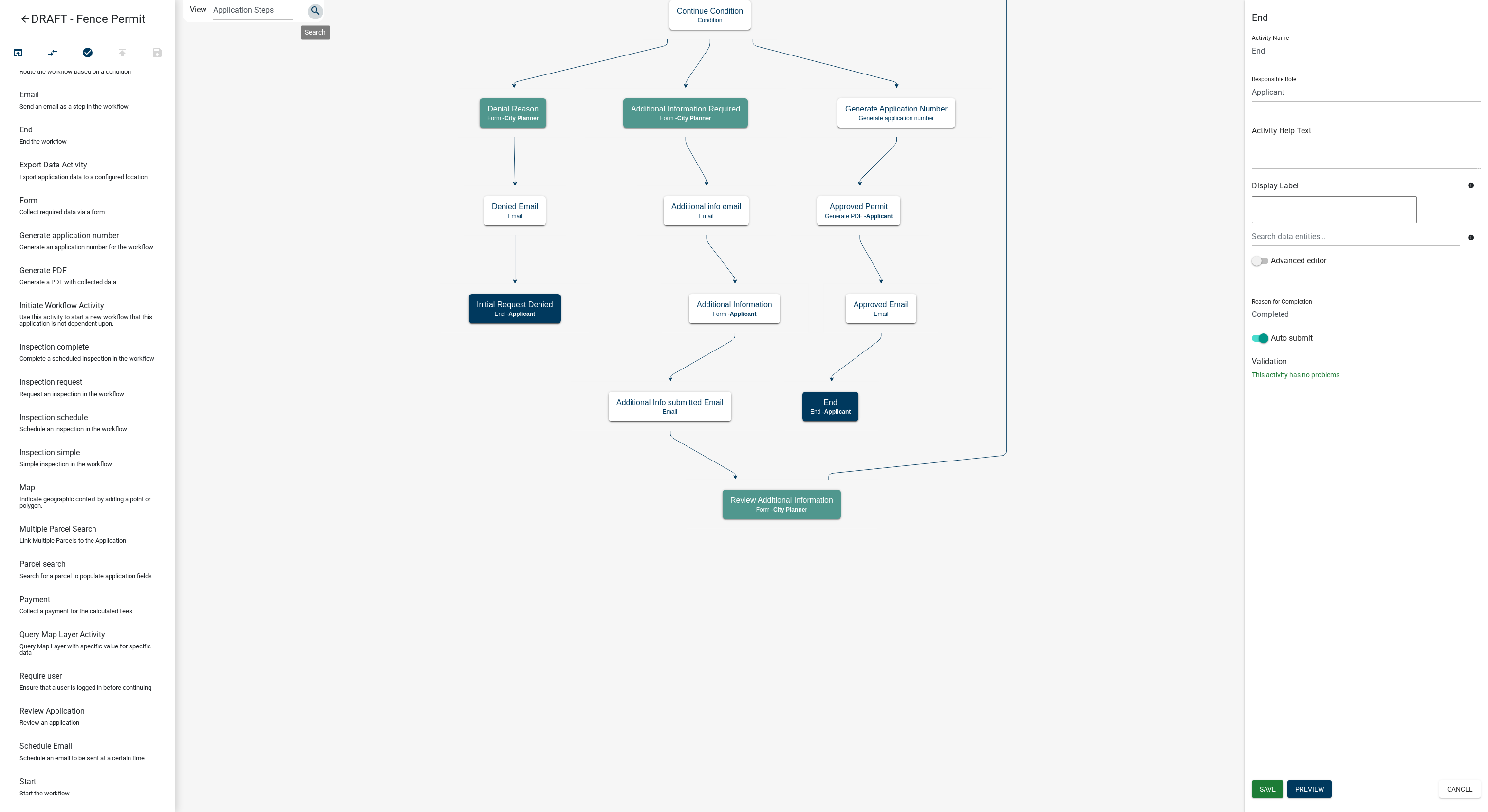
click at [318, 13] on icon "search" at bounding box center [316, 11] width 12 height 14
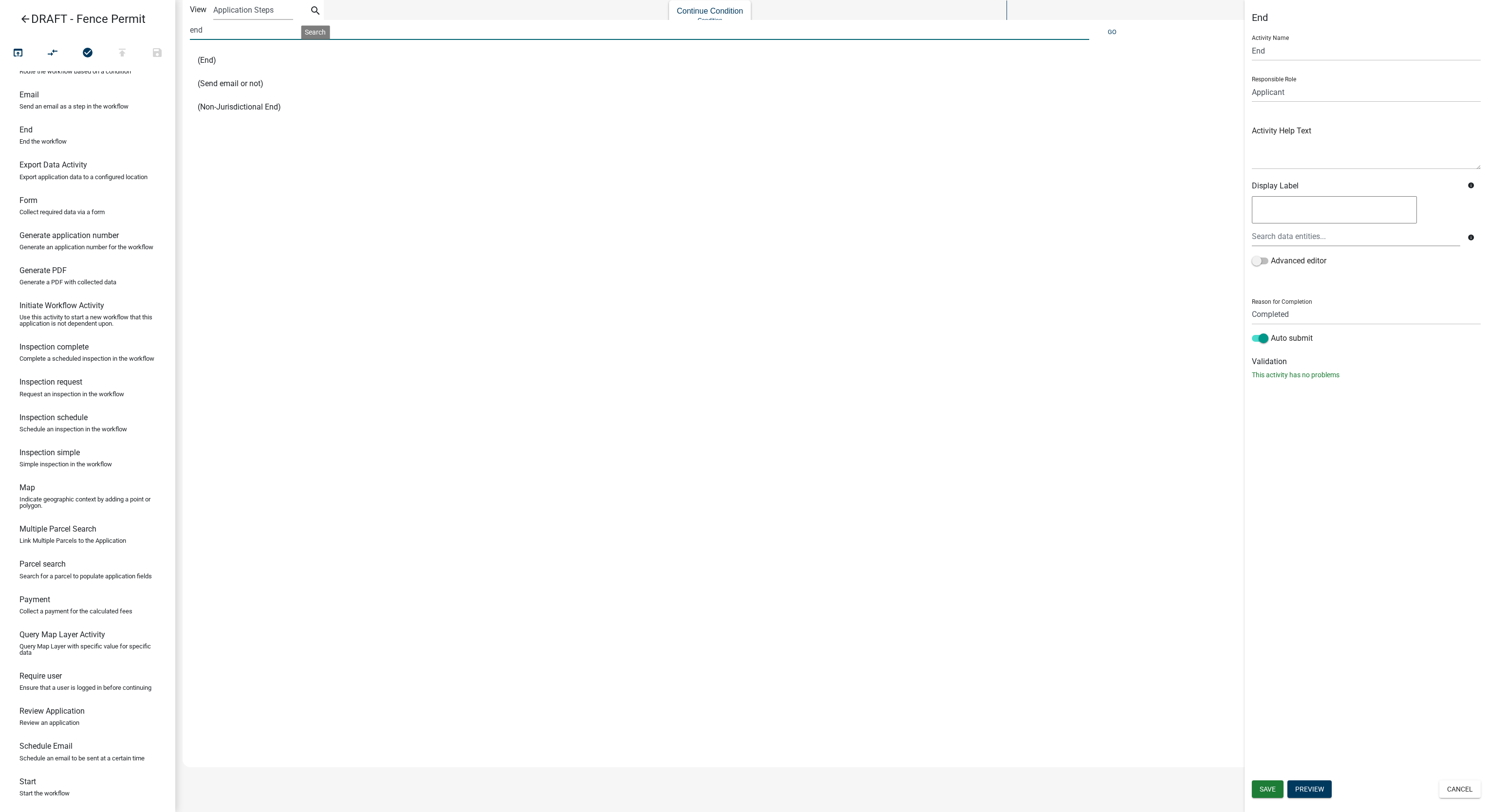
click at [253, 36] on input "end" at bounding box center [639, 30] width 899 height 20
click at [1111, 30] on button "Go" at bounding box center [1112, 32] width 17 height 16
click at [913, 28] on input "renewal" at bounding box center [639, 30] width 899 height 20
click at [1108, 39] on button "Go" at bounding box center [1112, 32] width 17 height 16
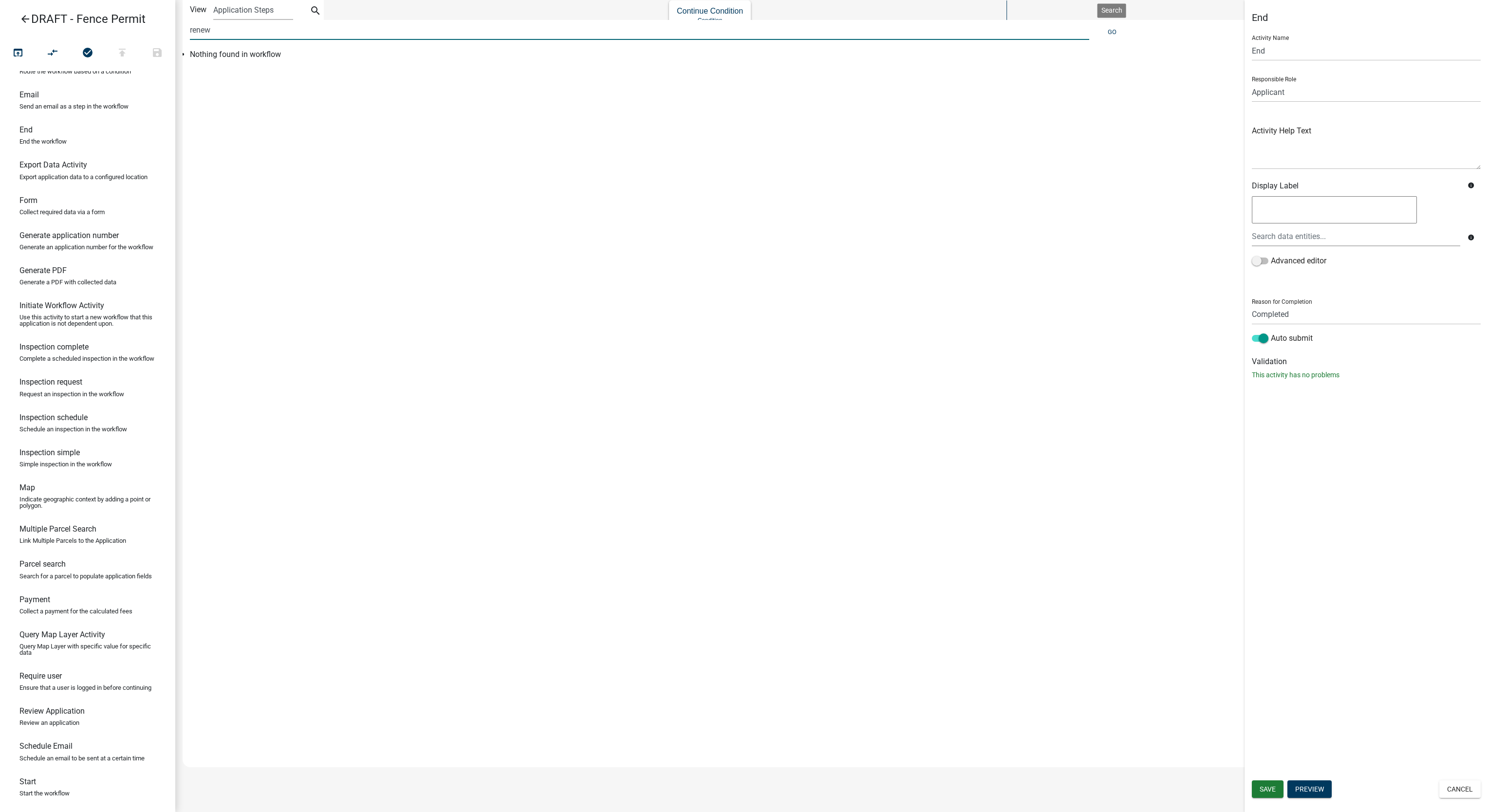
click at [219, 25] on input "renew" at bounding box center [639, 30] width 899 height 20
type input "contractor"
click at [1117, 29] on button "Go" at bounding box center [1112, 32] width 17 height 16
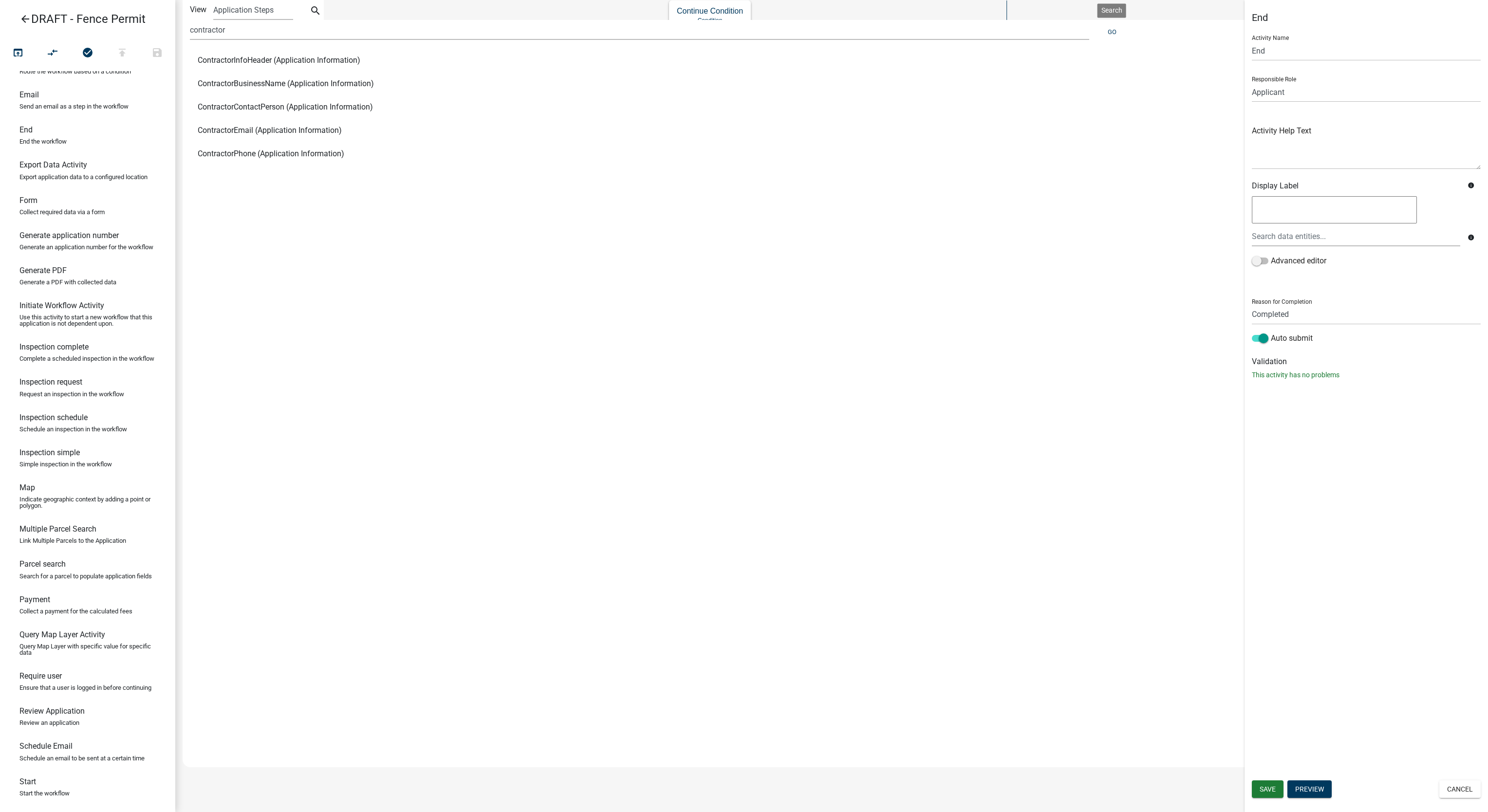
click at [332, 63] on span "ContractorInfoHeader (Application Information)" at bounding box center [278, 60] width 163 height 8
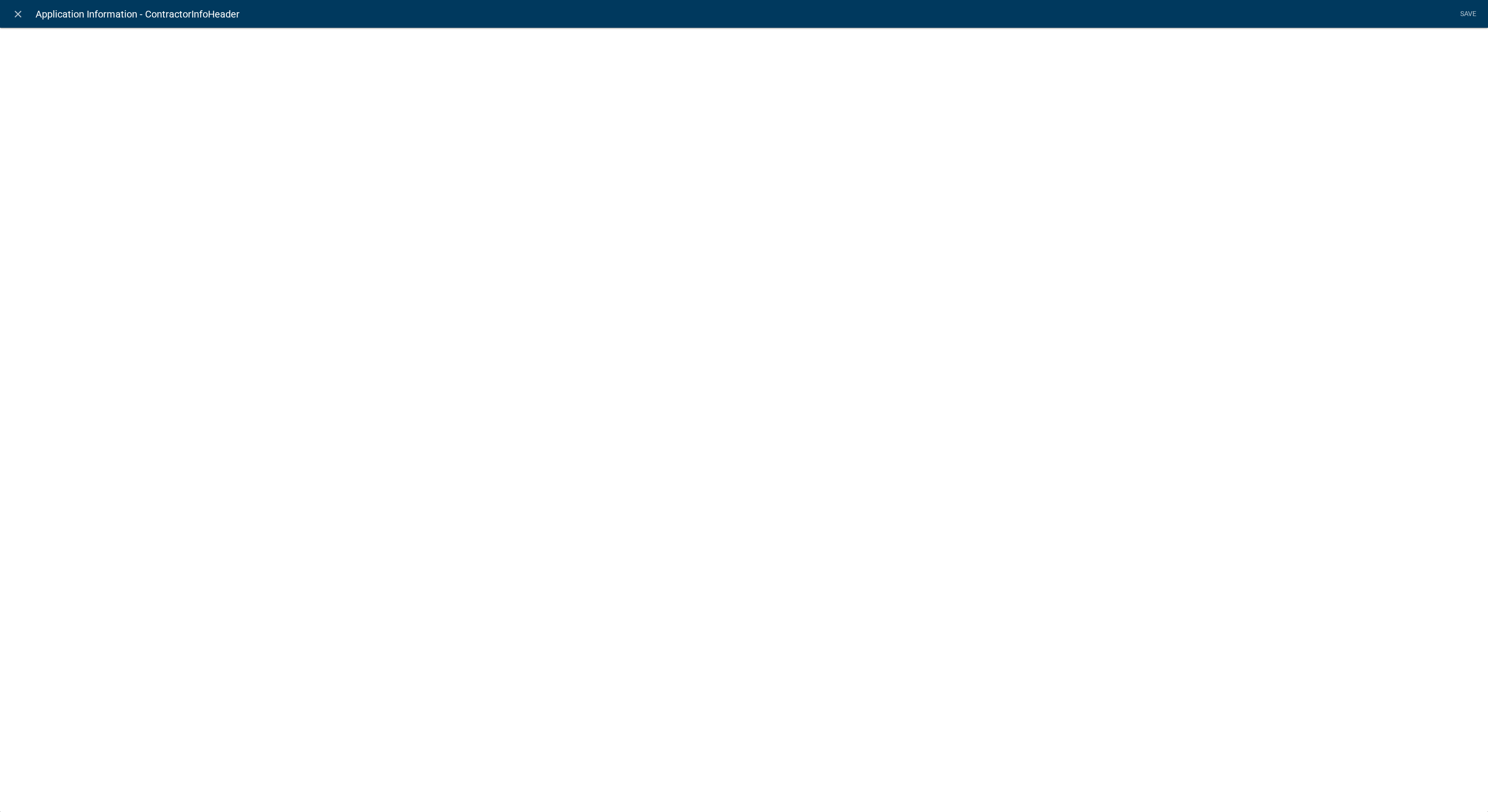
select select "rich-text"
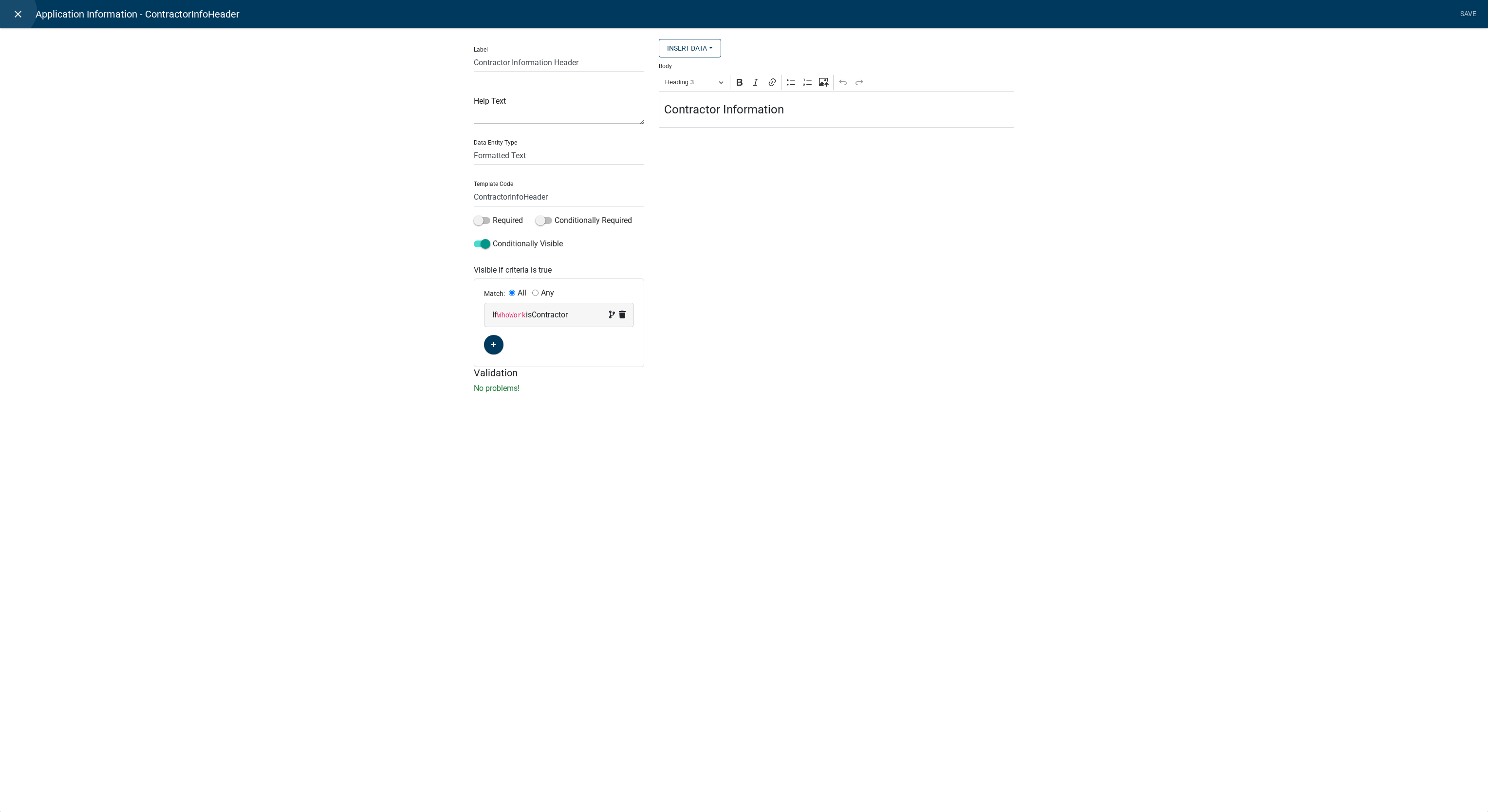
click at [12, 11] on icon "close" at bounding box center [18, 14] width 12 height 12
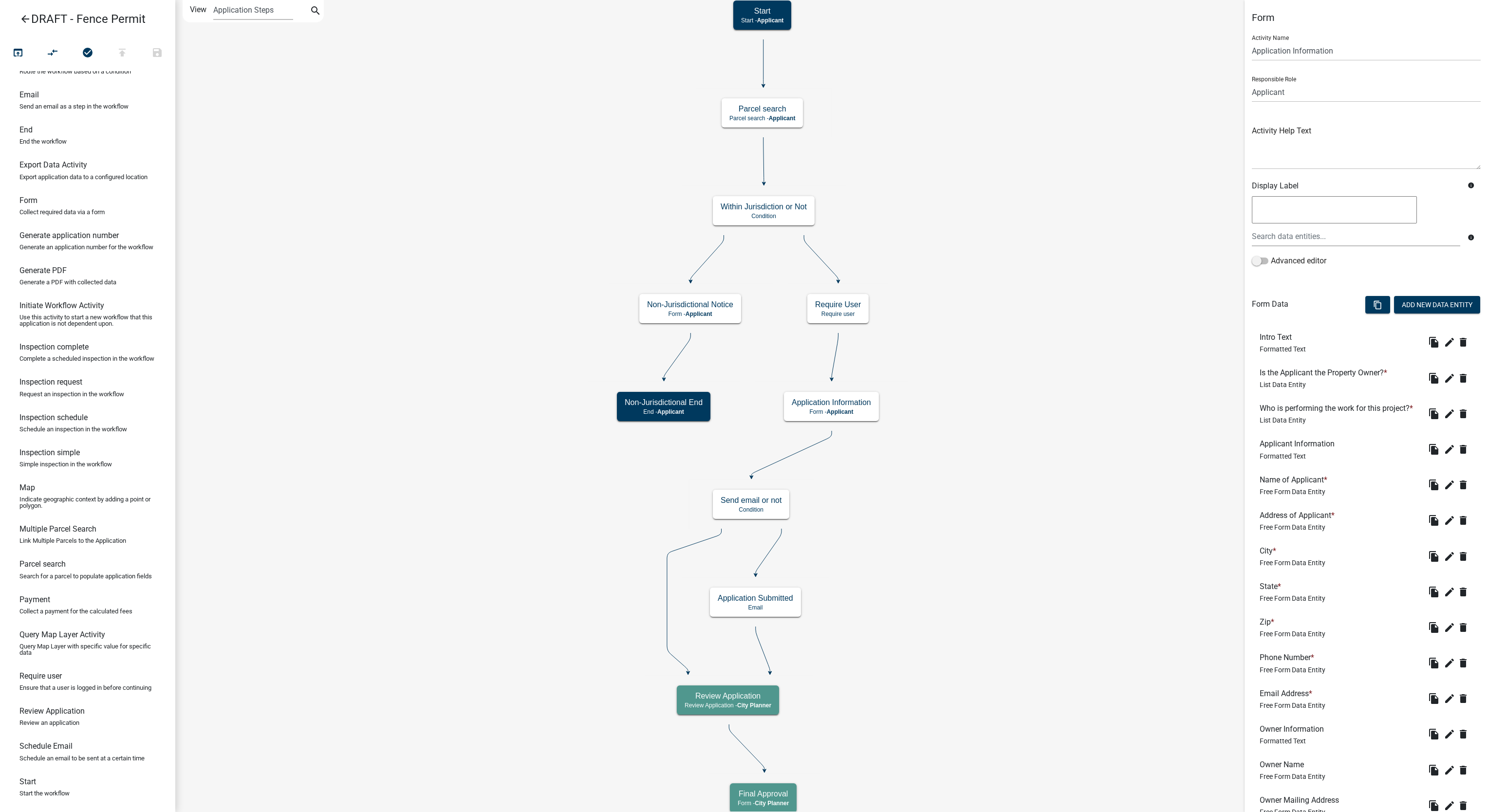
scroll to position [711, 0]
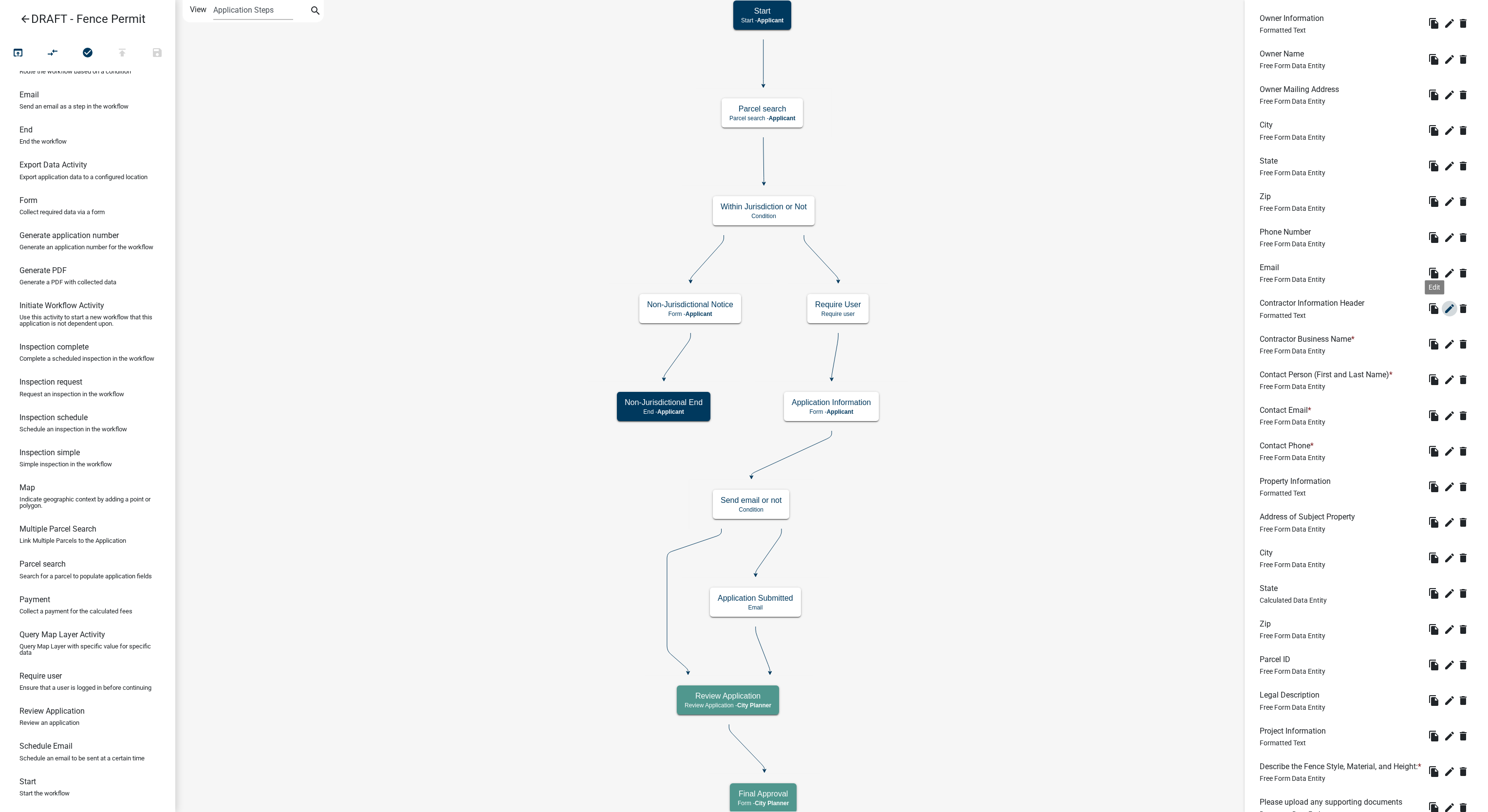
click at [1443, 314] on icon "edit" at bounding box center [1449, 309] width 12 height 12
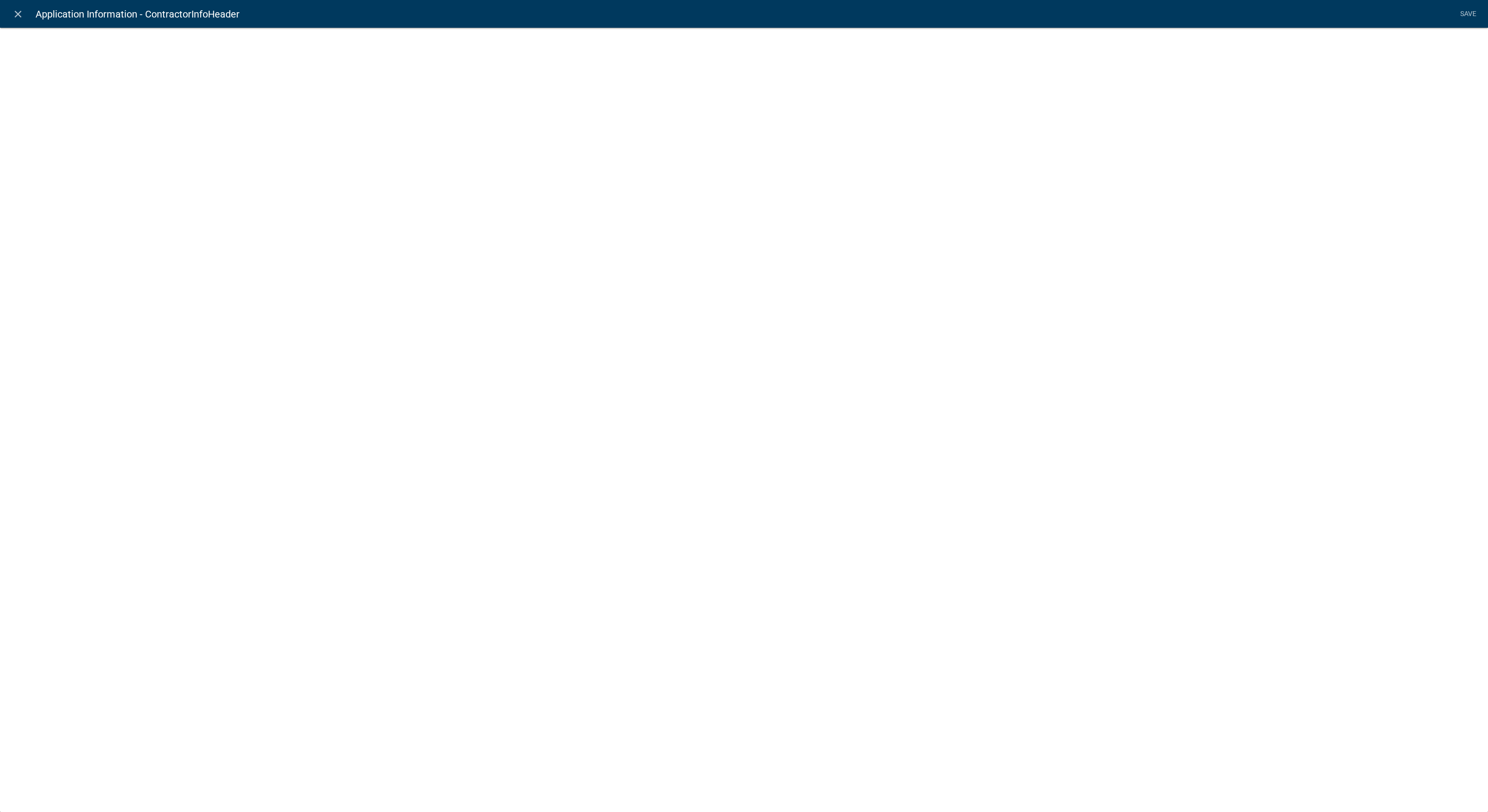
select select "rich-text"
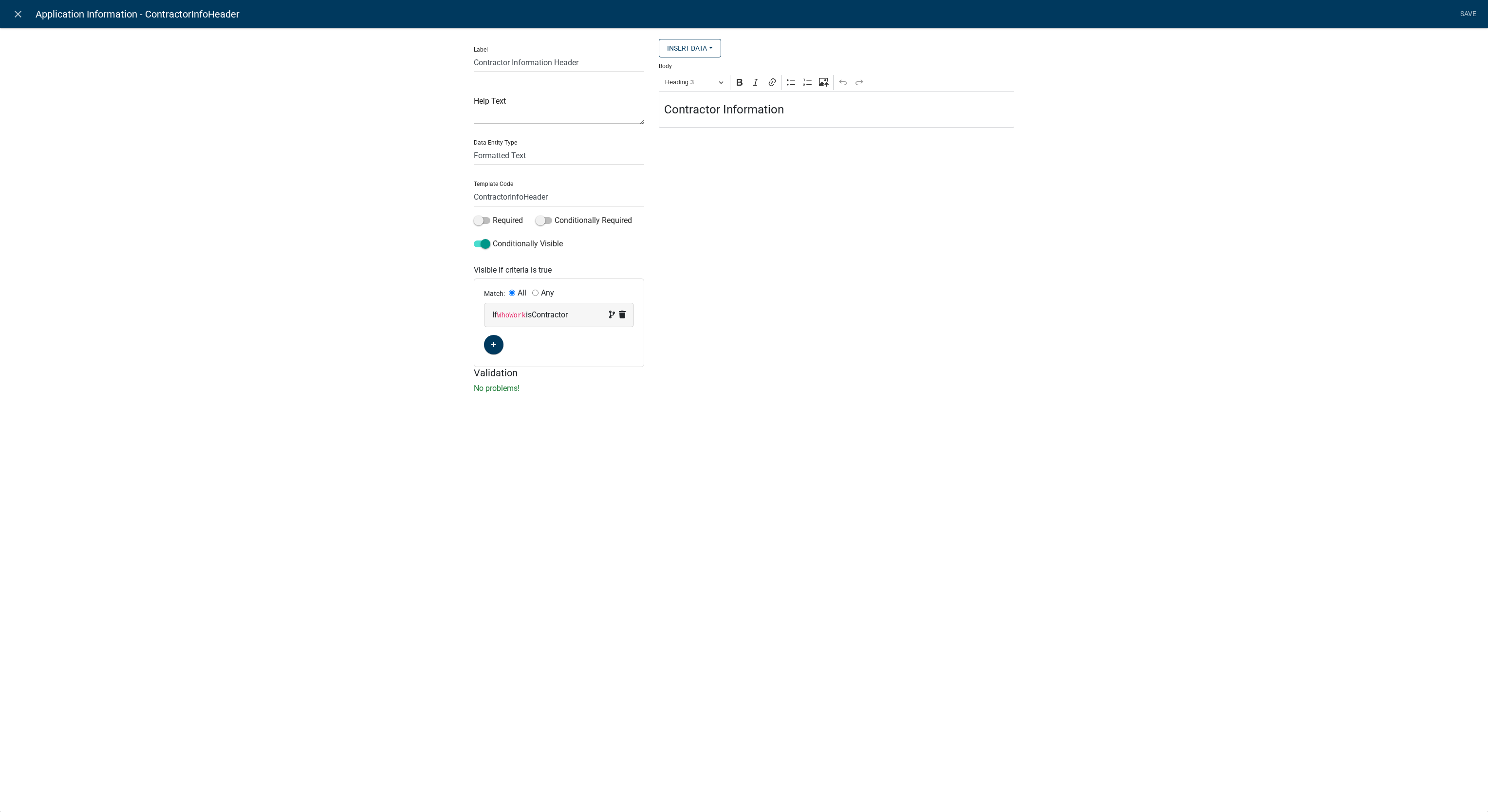
click at [916, 470] on div "close Application Information - ContractorInfoHeader Save Label Contractor Info…" at bounding box center [744, 406] width 1488 height 812
click at [1143, 478] on div "close Application Information - ContractorInfoHeader Save Label Contractor Info…" at bounding box center [744, 406] width 1488 height 812
click at [1015, 619] on div "close Application Information - ContractorInfoHeader Save Label Contractor Info…" at bounding box center [744, 406] width 1488 height 812
click at [1124, 490] on div "close Application Information - ContractorInfoHeader Save Label Contractor Info…" at bounding box center [744, 406] width 1488 height 812
click at [11, 17] on link "close" at bounding box center [18, 14] width 20 height 20
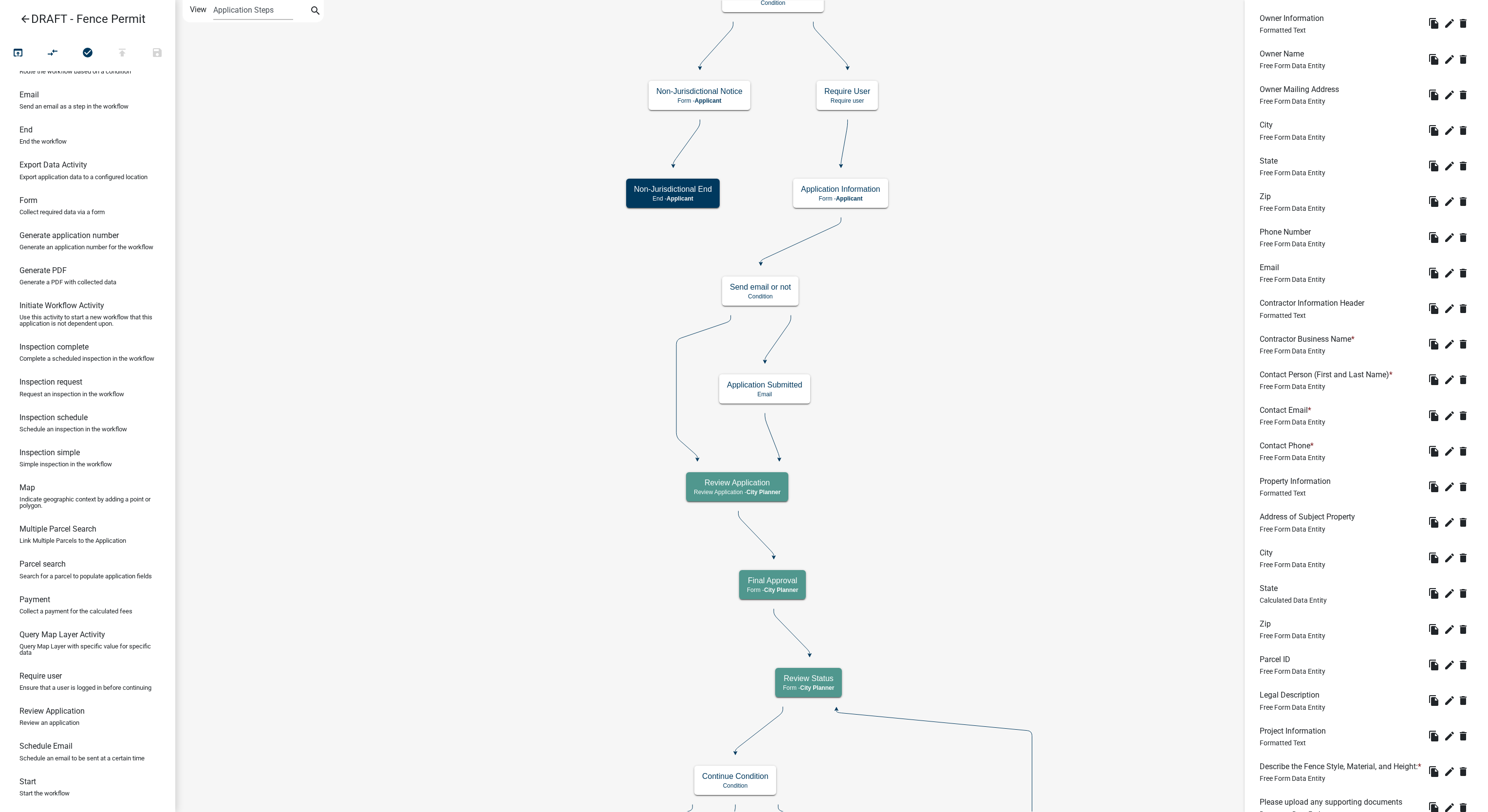
click at [645, 718] on icon "Start Start - Applicant Application Information Form - Applicant Parcel search …" at bounding box center [831, 647] width 1312 height 1294
click at [1042, 538] on icon "Start Start - Applicant Application Information Form - Applicant Parcel search …" at bounding box center [831, 647] width 1312 height 1294
